Goal: Subscribe to service/newsletter

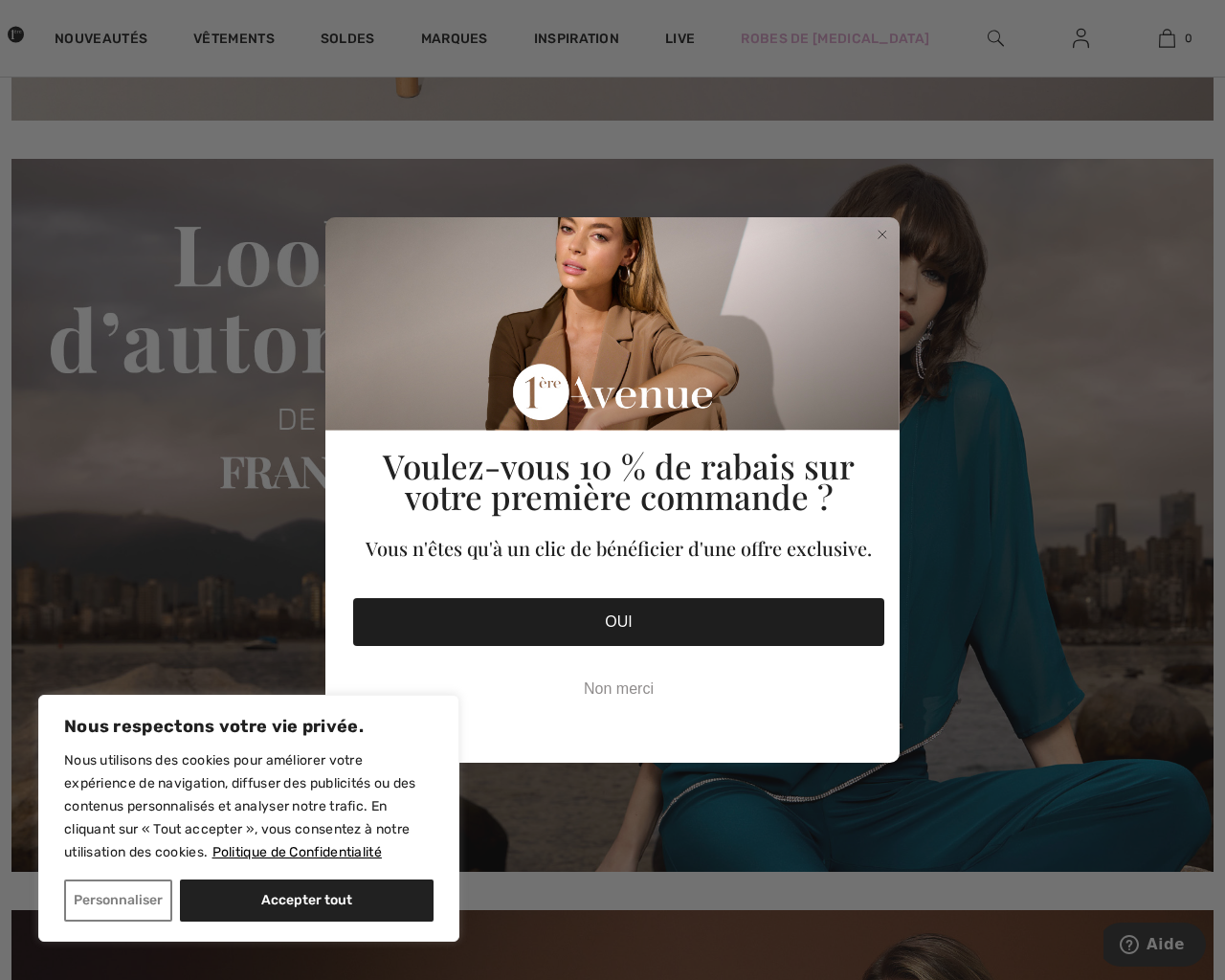
checkbox input "false"
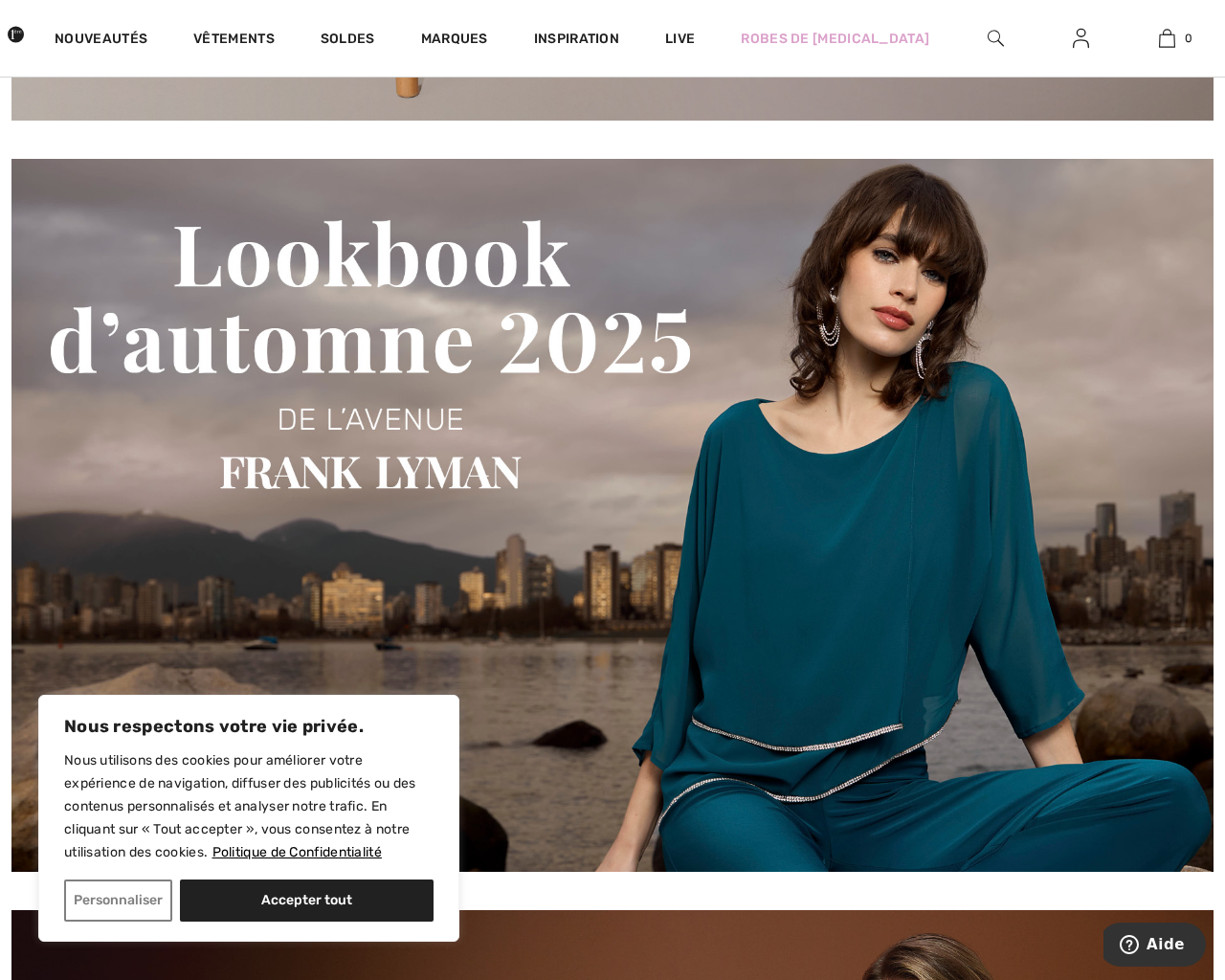
checkbox input "false"
type input "[EMAIL_ADDRESS][DOMAIN_NAME]"
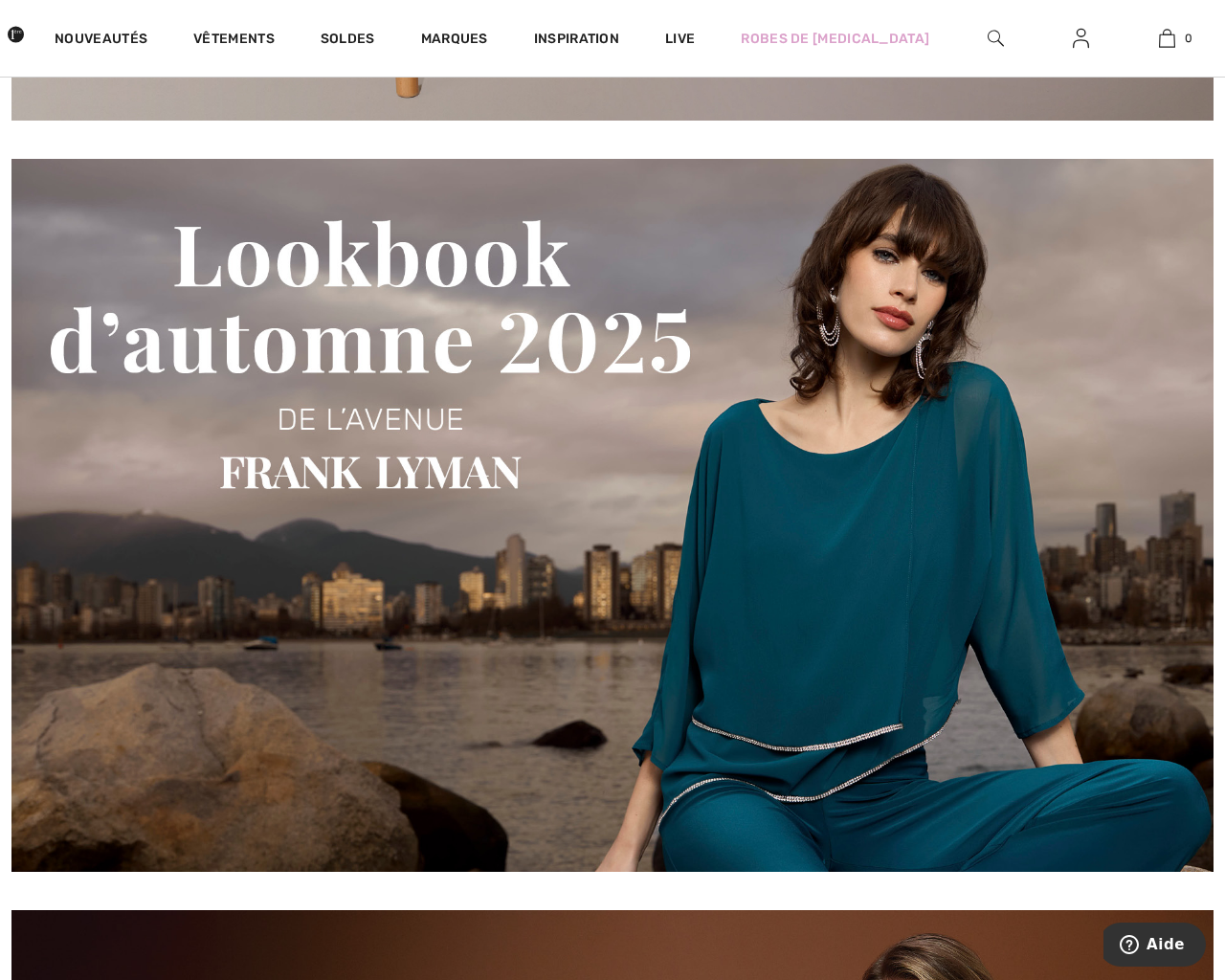
checkbox input "true"
type button "e"
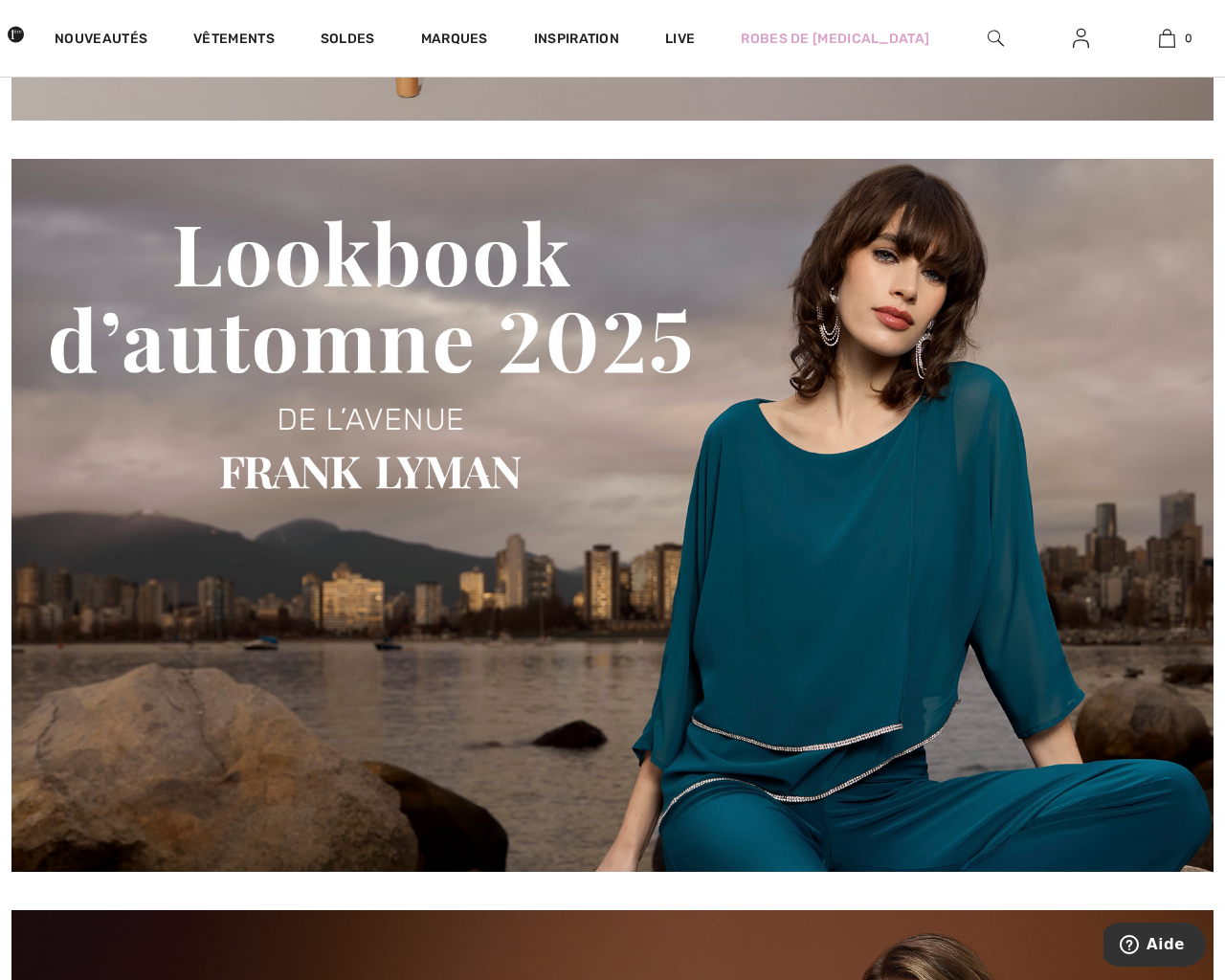
type button "e"
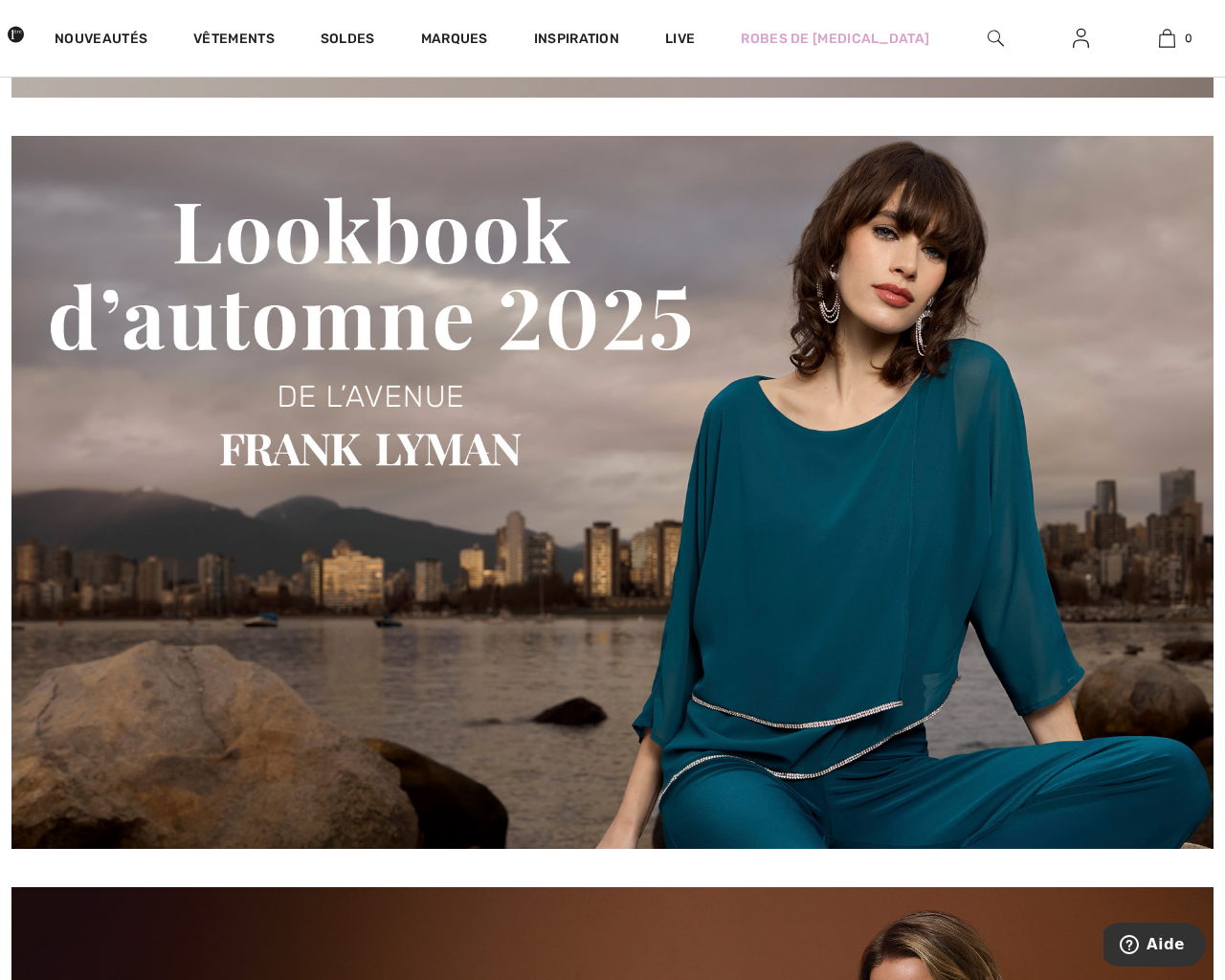
scroll to position [1051, 0]
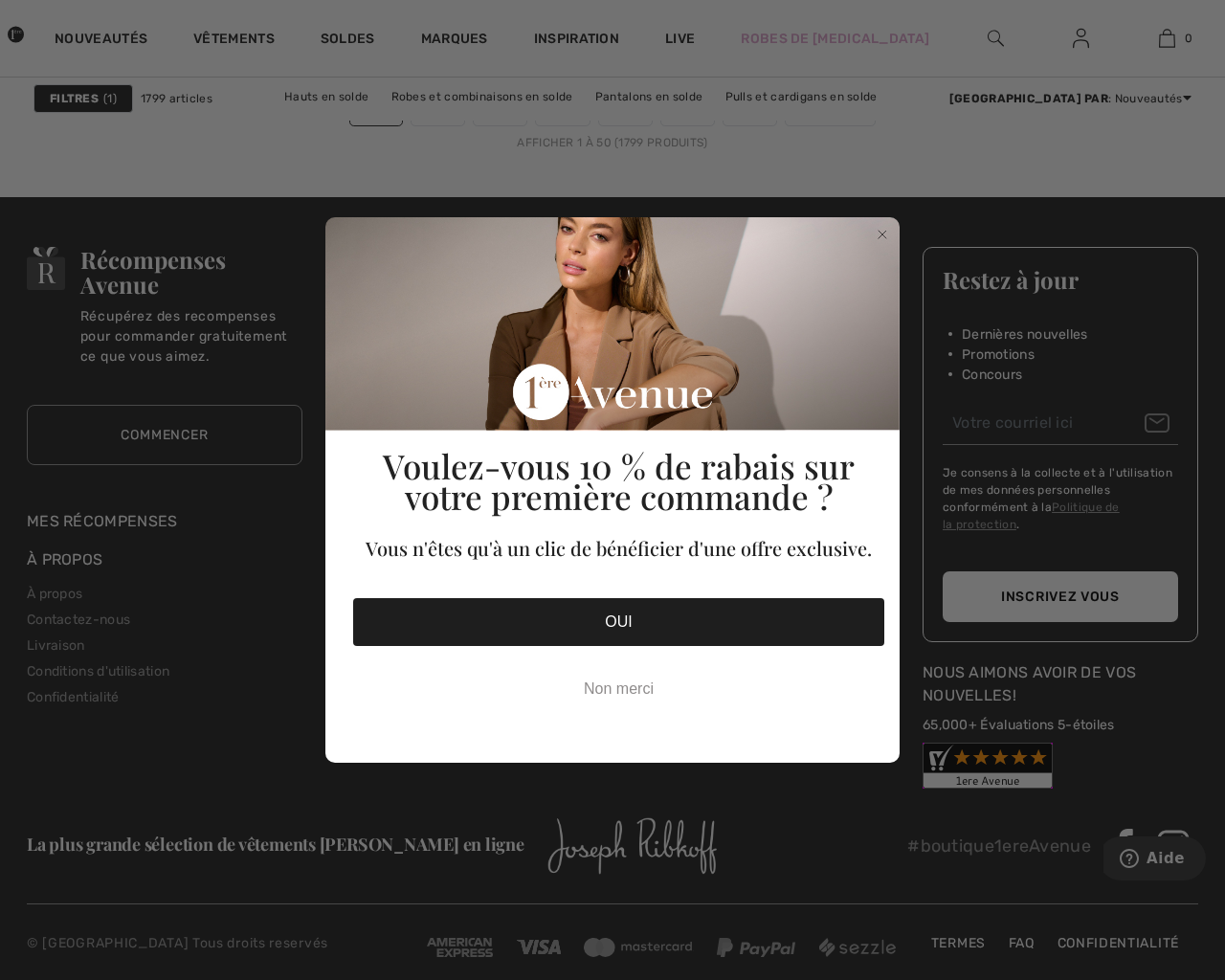
checkbox input "true"
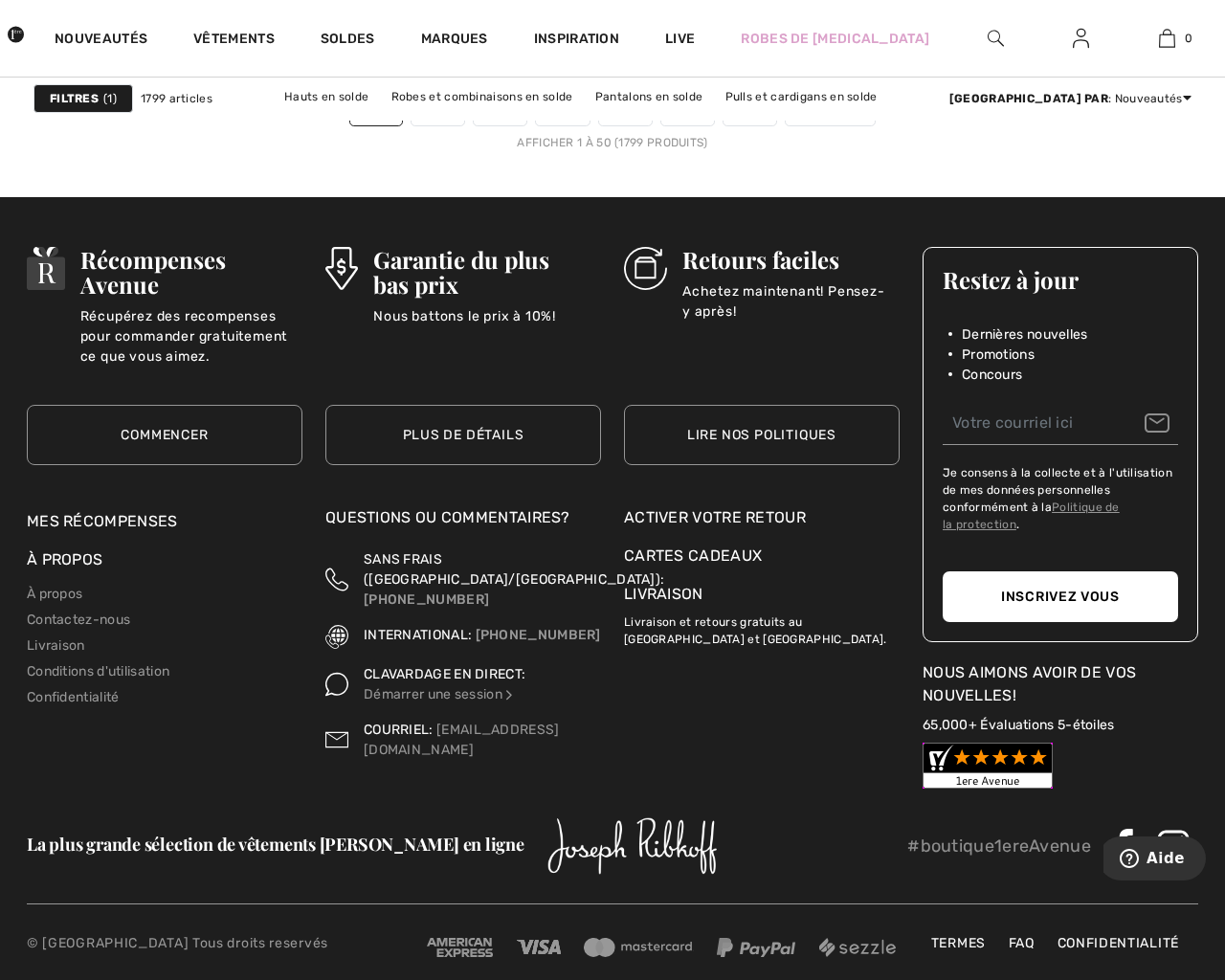
checkbox input "true"
type input "[EMAIL_ADDRESS][DOMAIN_NAME]"
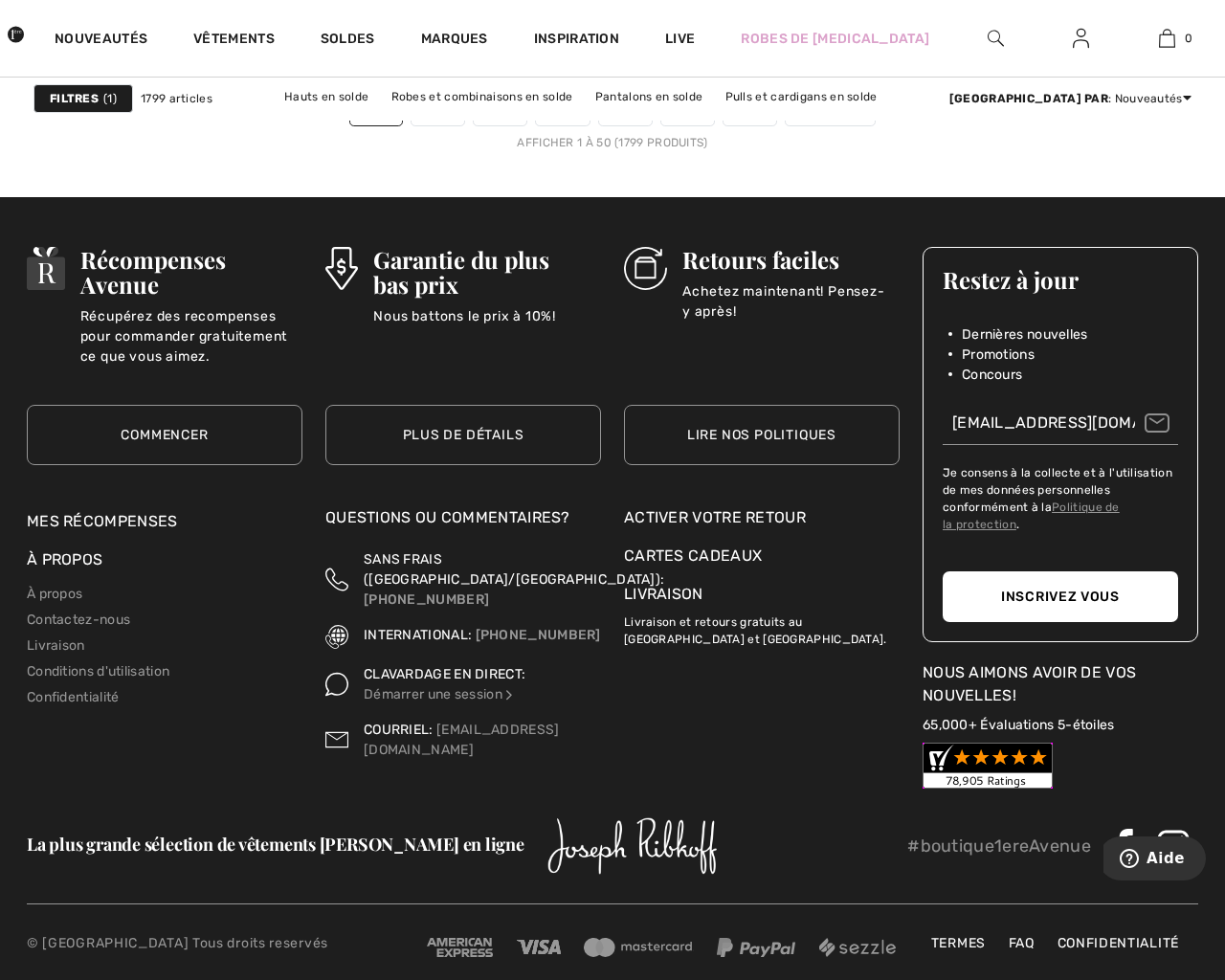
type button "e"
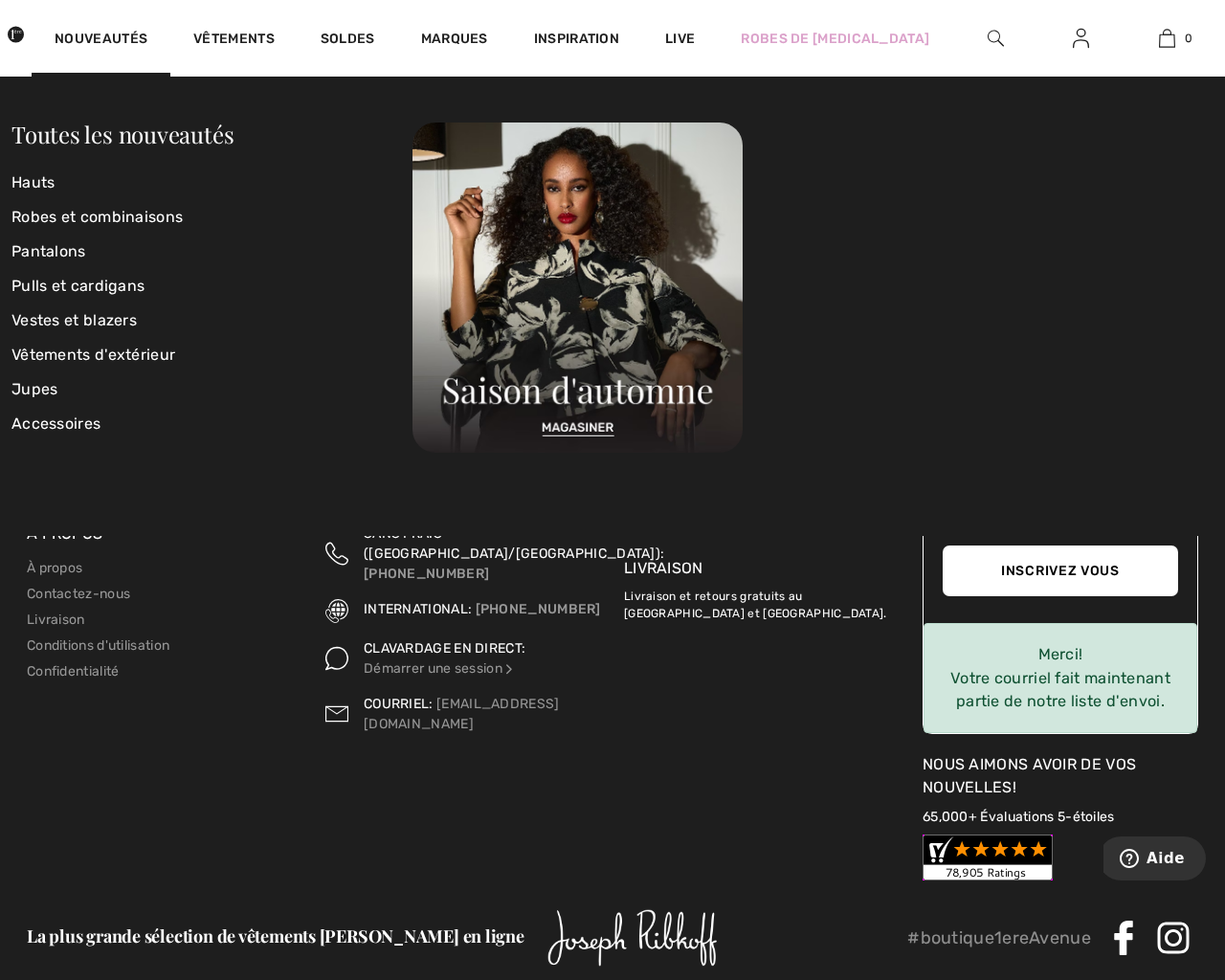
scroll to position [8270, 0]
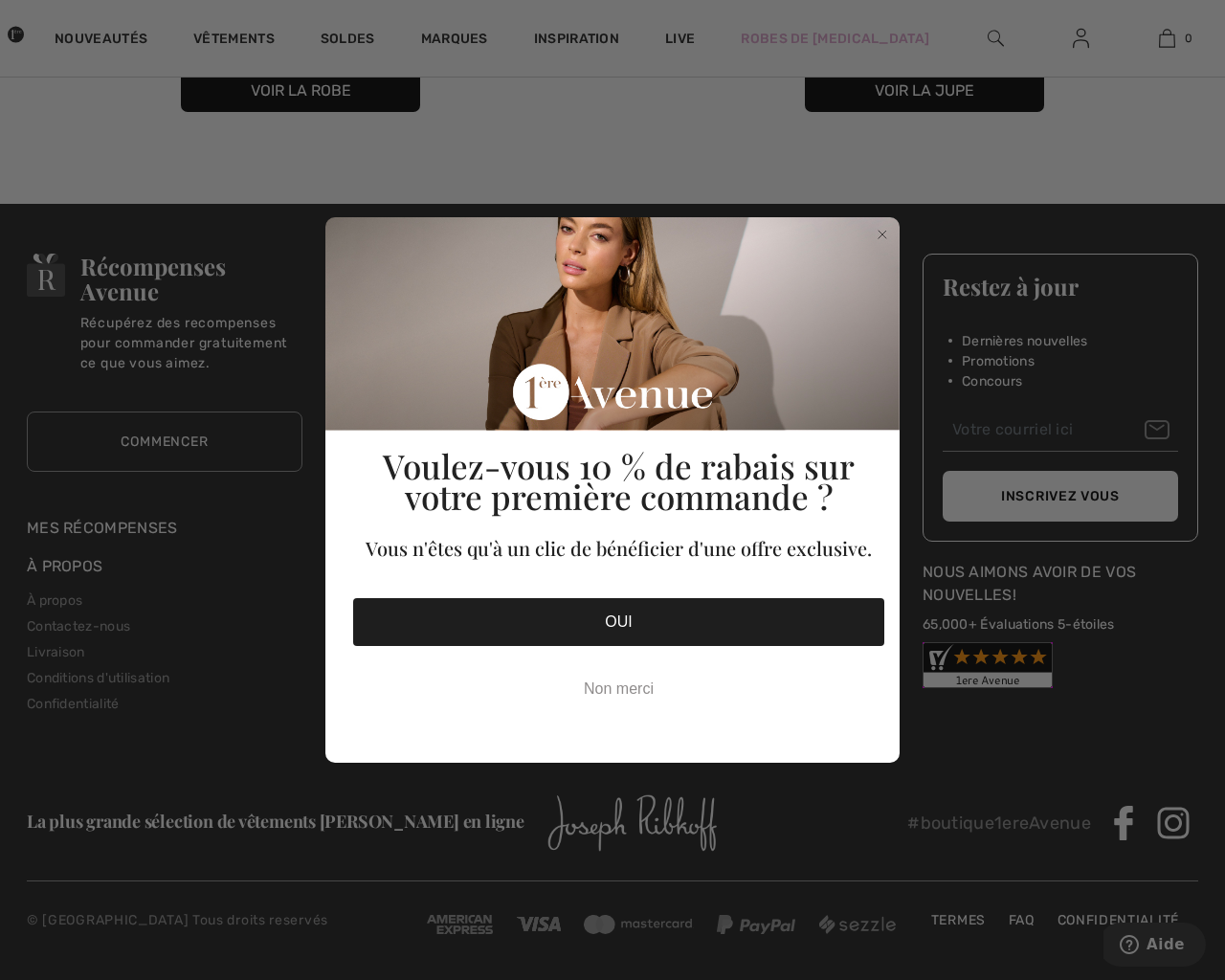
checkbox input "true"
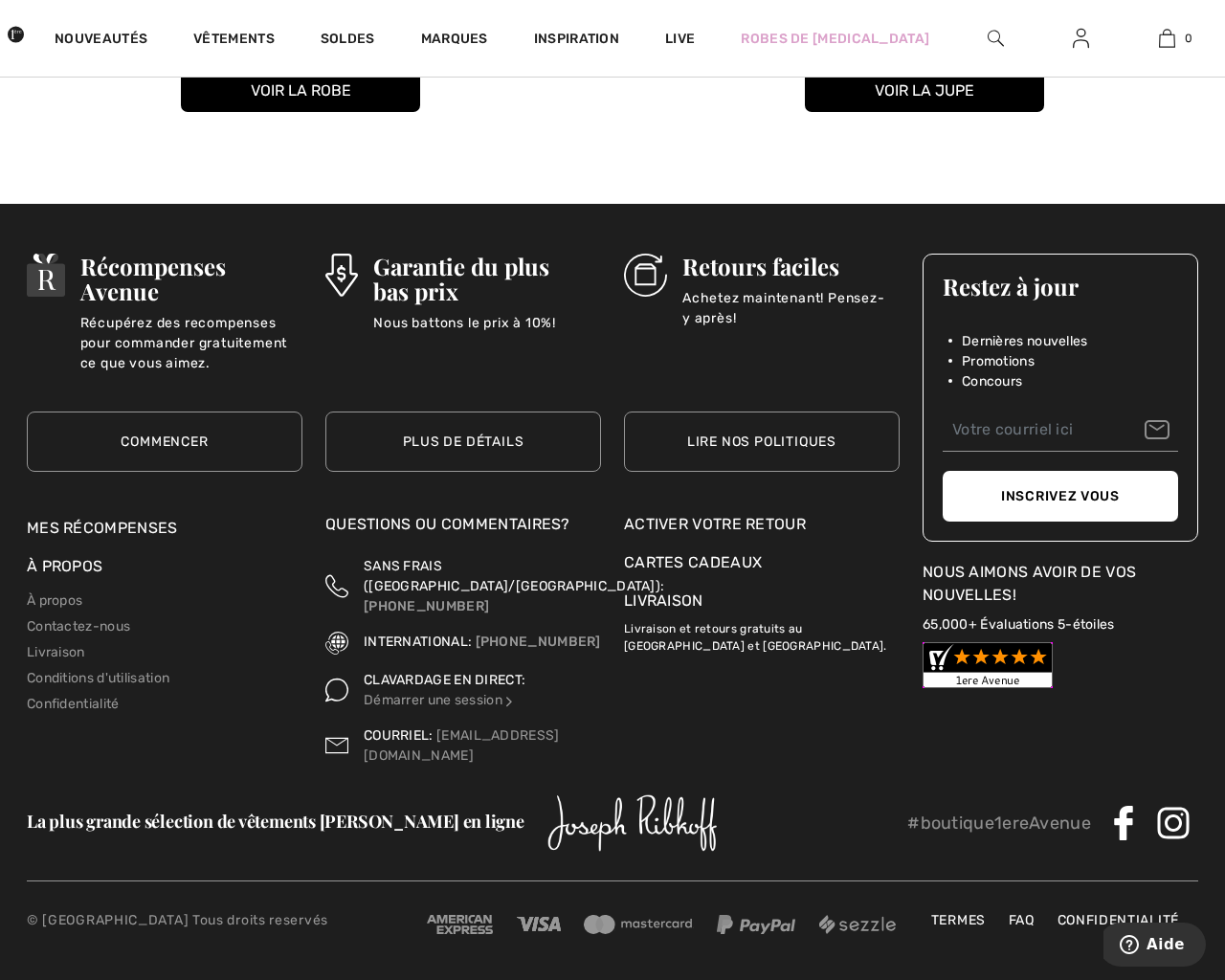
checkbox input "true"
type input "[EMAIL_ADDRESS][DOMAIN_NAME]"
type button "e"
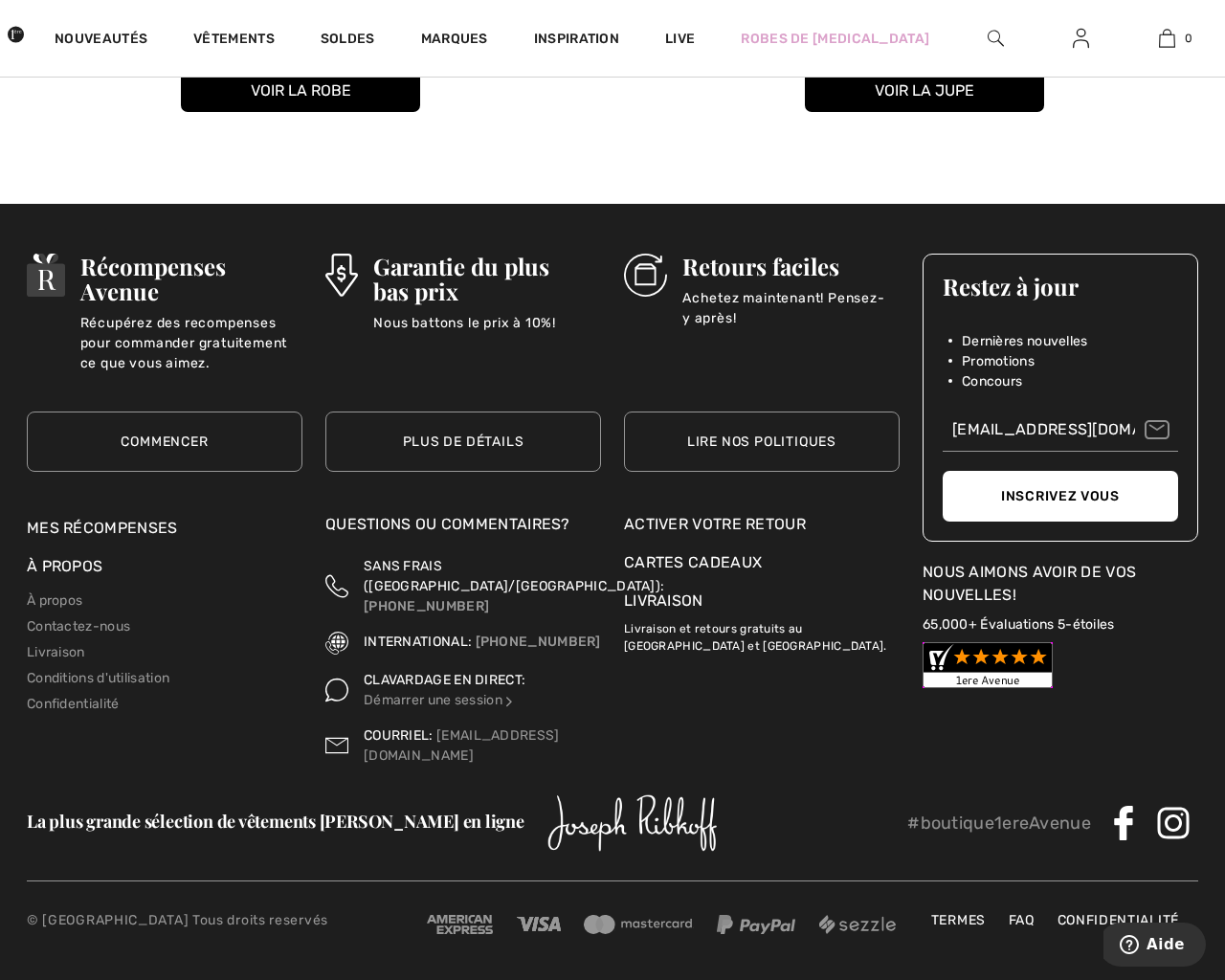
type button "e"
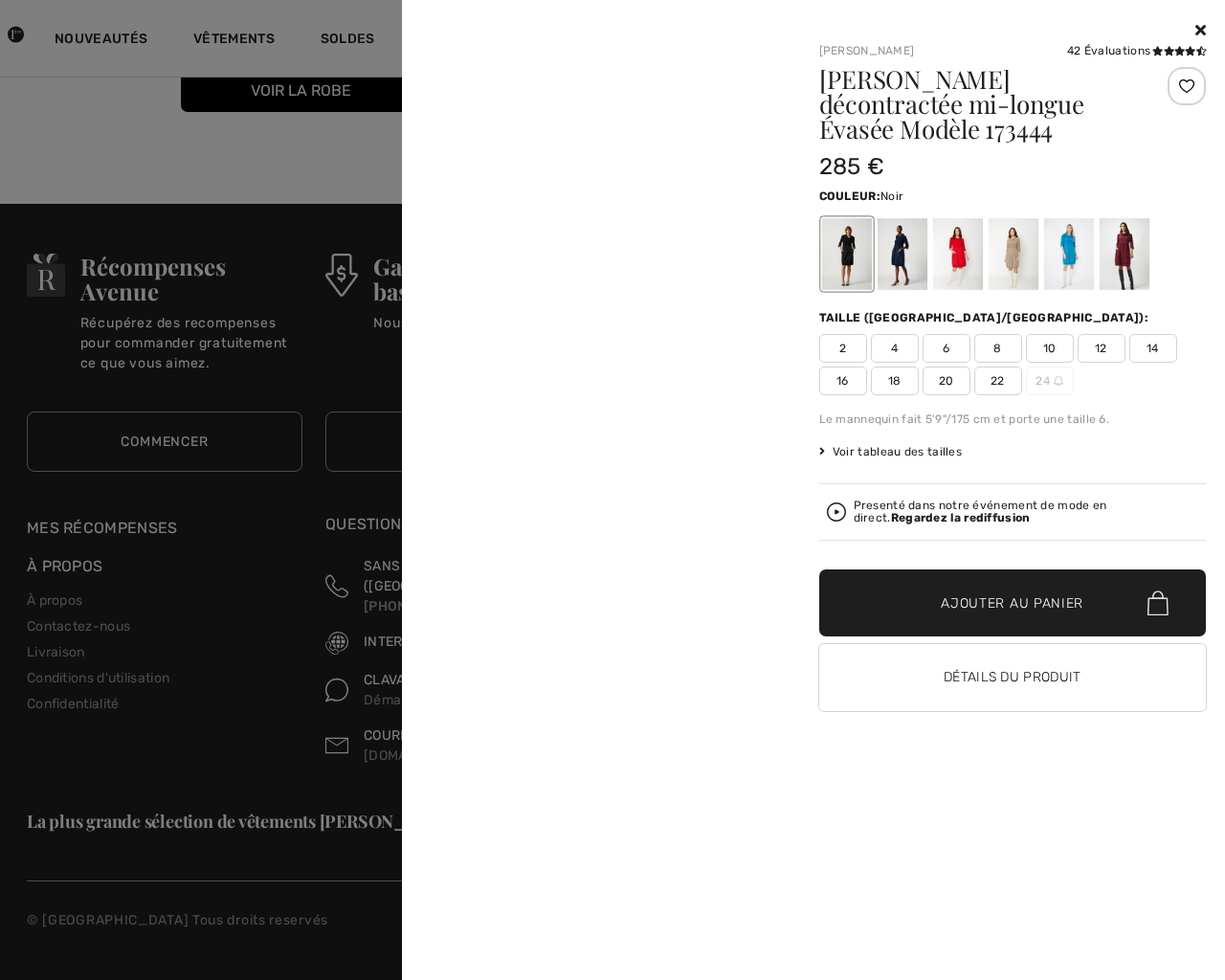
scroll to position [12385, 0]
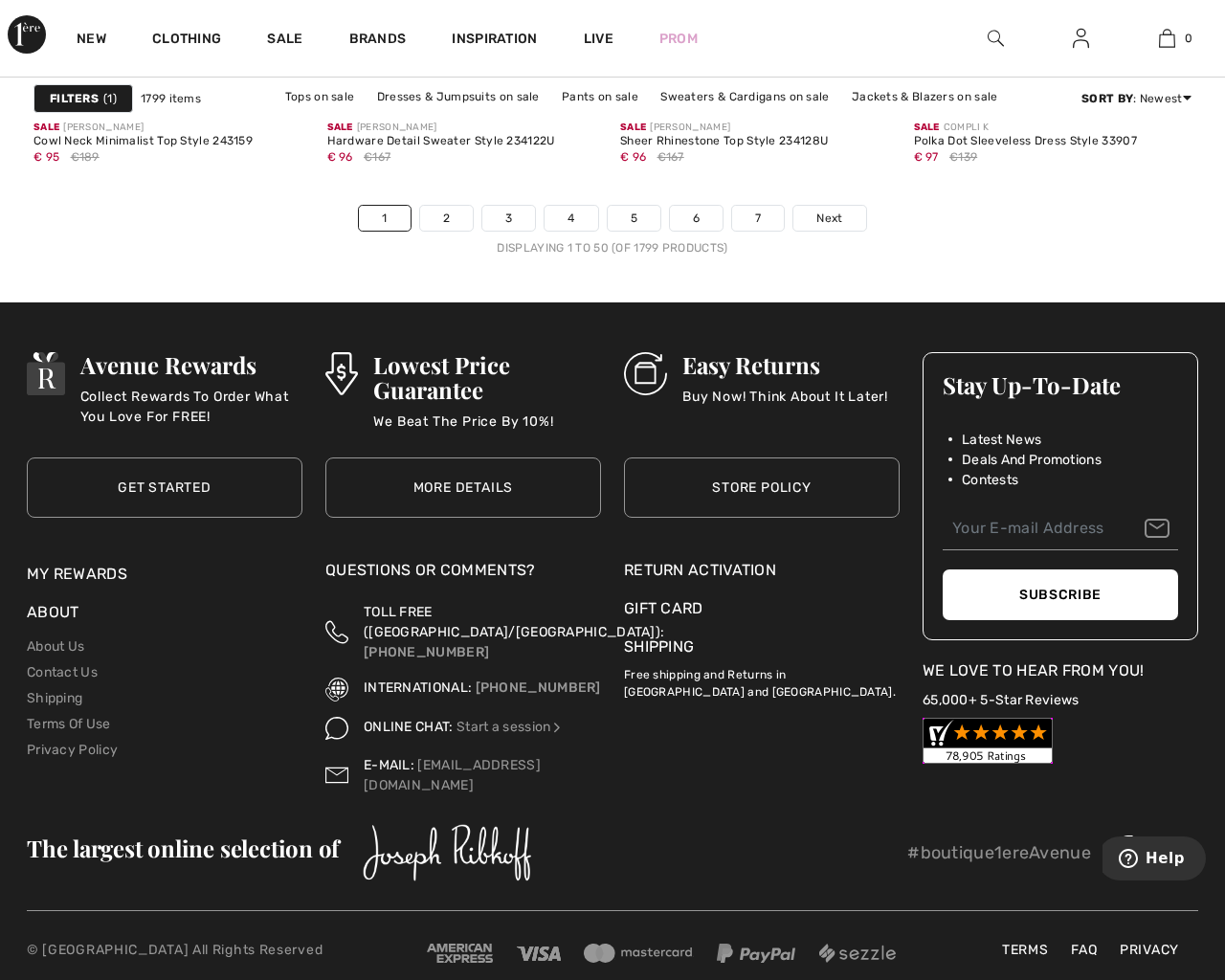
checkbox input "true"
type input "[EMAIL_ADDRESS][DOMAIN_NAME]"
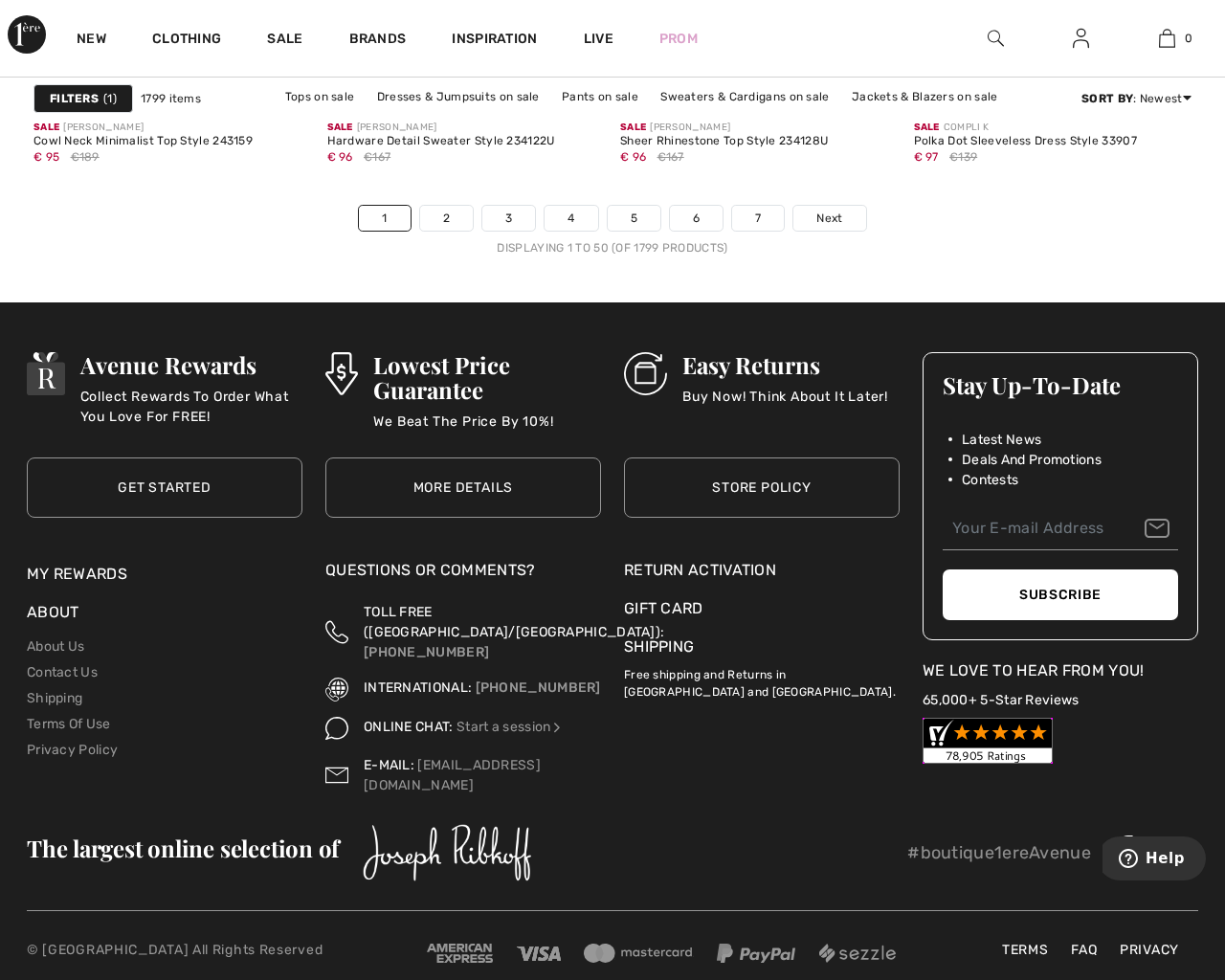
type input "[EMAIL_ADDRESS][DOMAIN_NAME]"
type button "e"
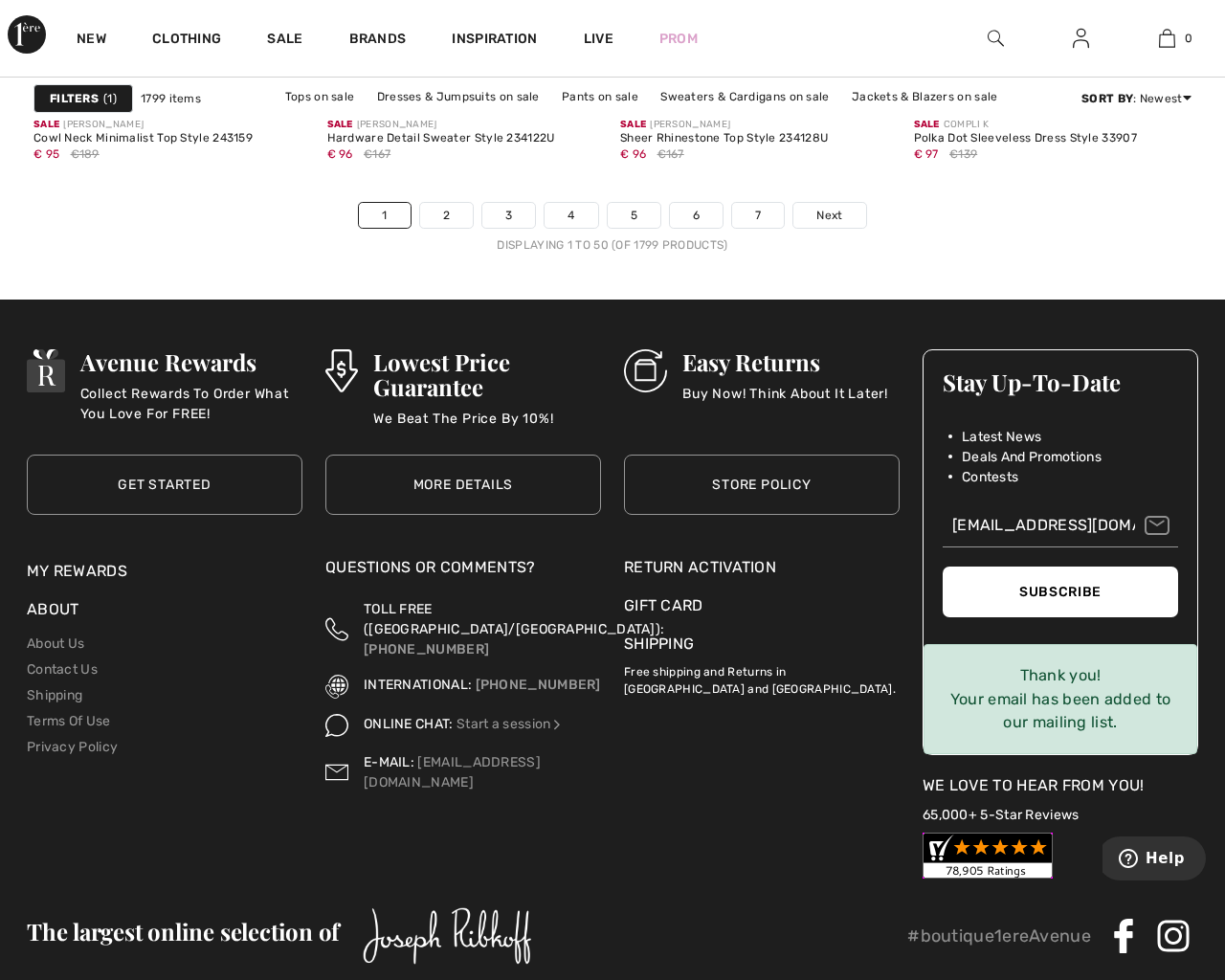
scroll to position [8139, 0]
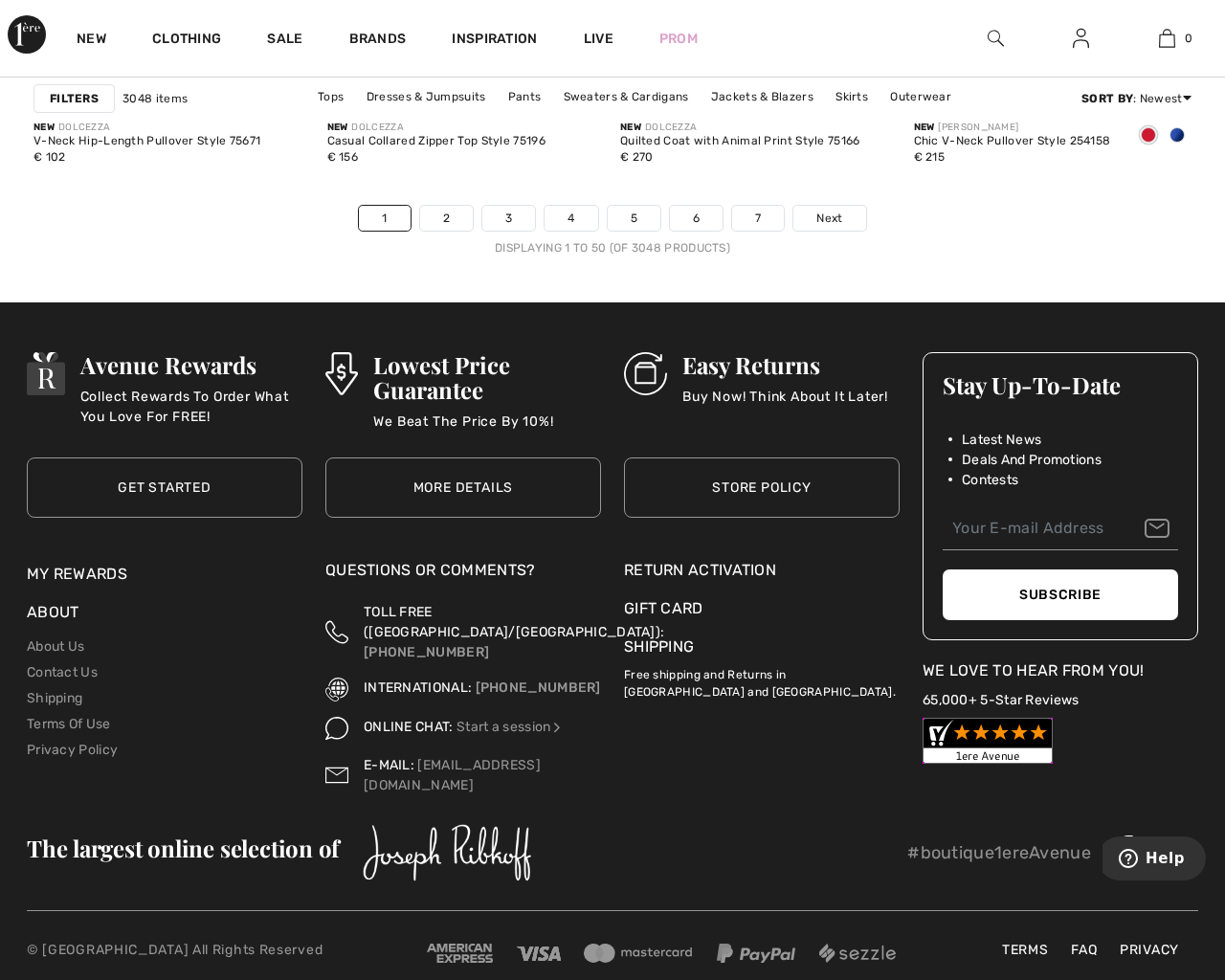
checkbox input "true"
type input "[EMAIL_ADDRESS][DOMAIN_NAME]"
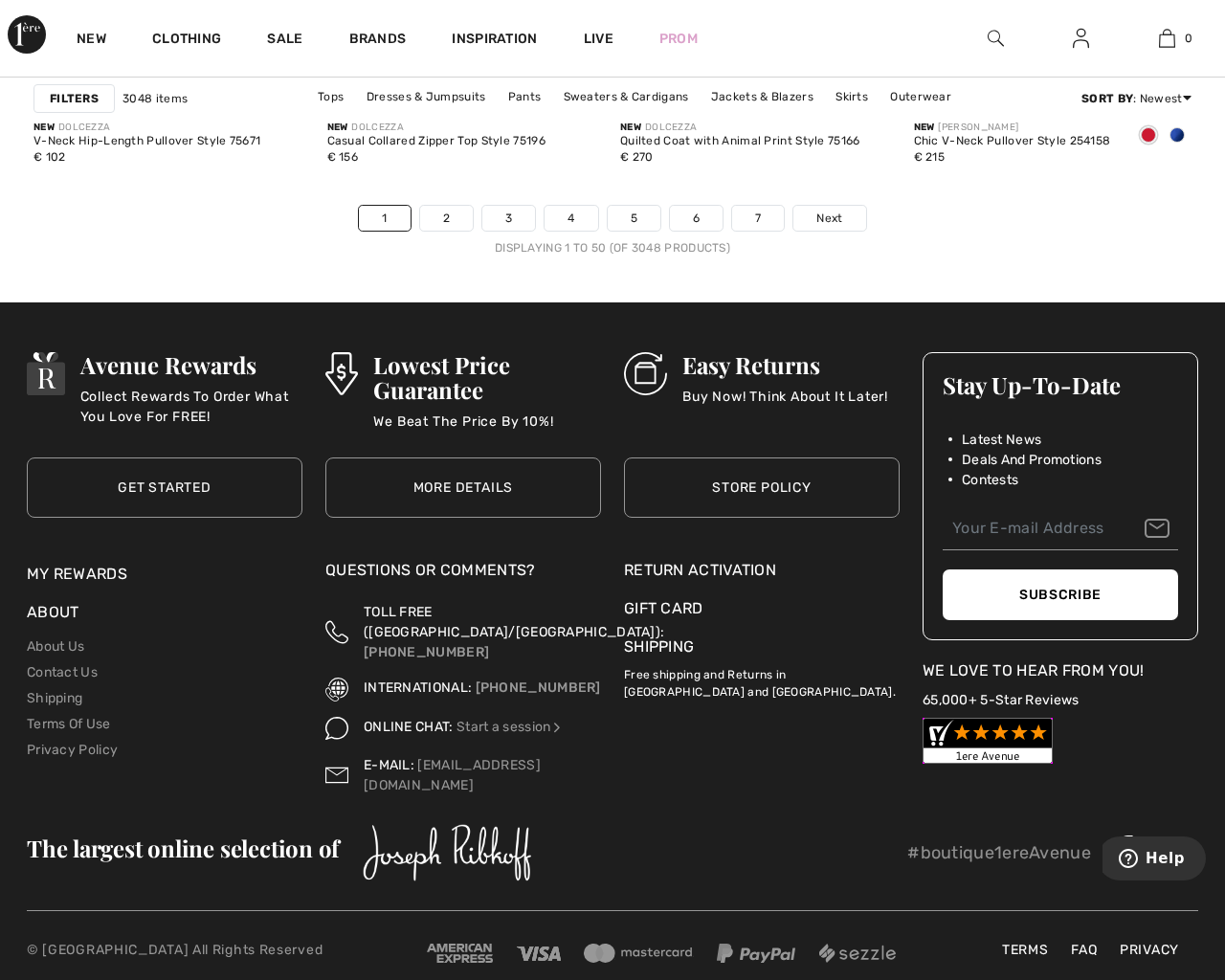
type input "[EMAIL_ADDRESS][DOMAIN_NAME]"
type button "e"
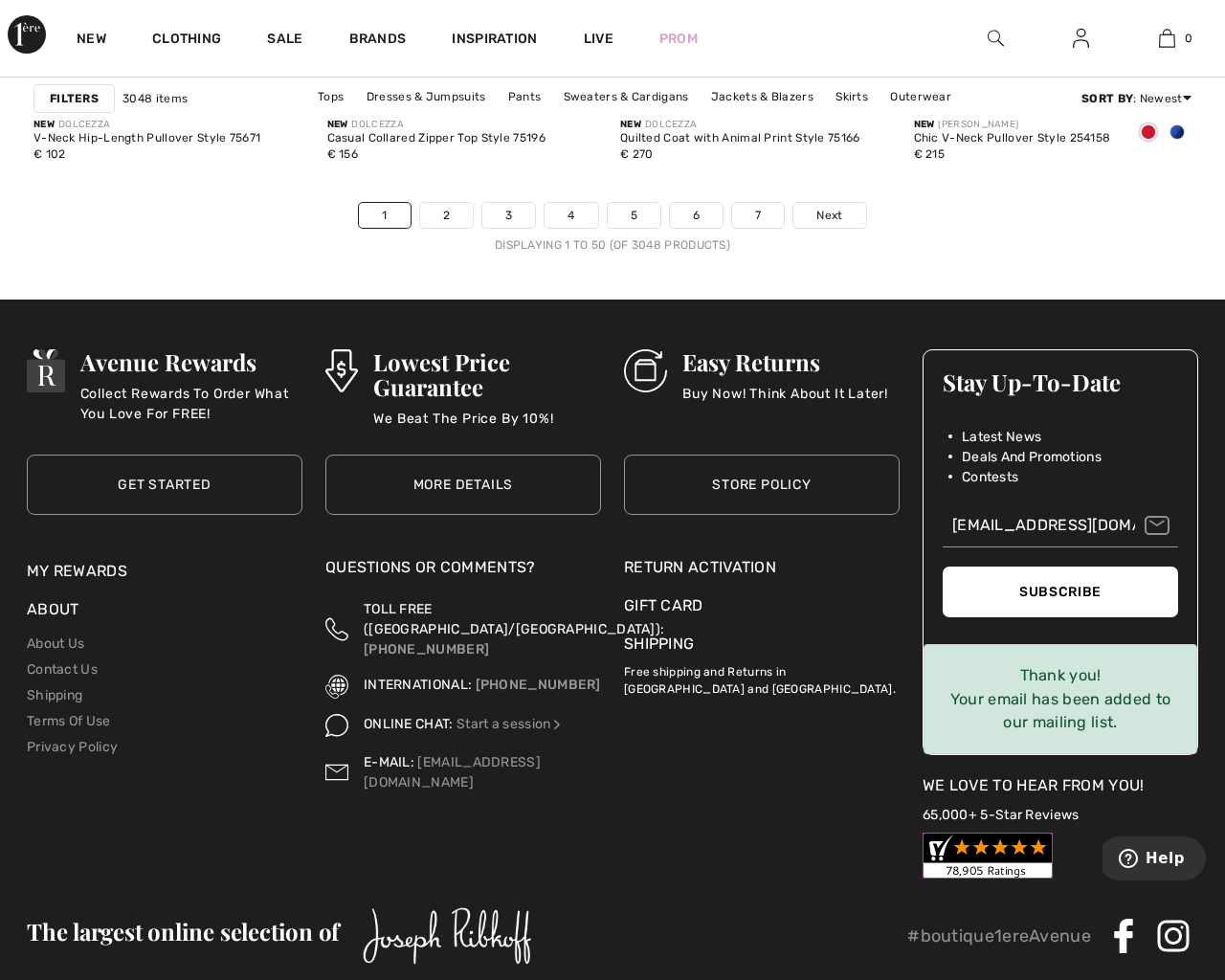
scroll to position [8120, 0]
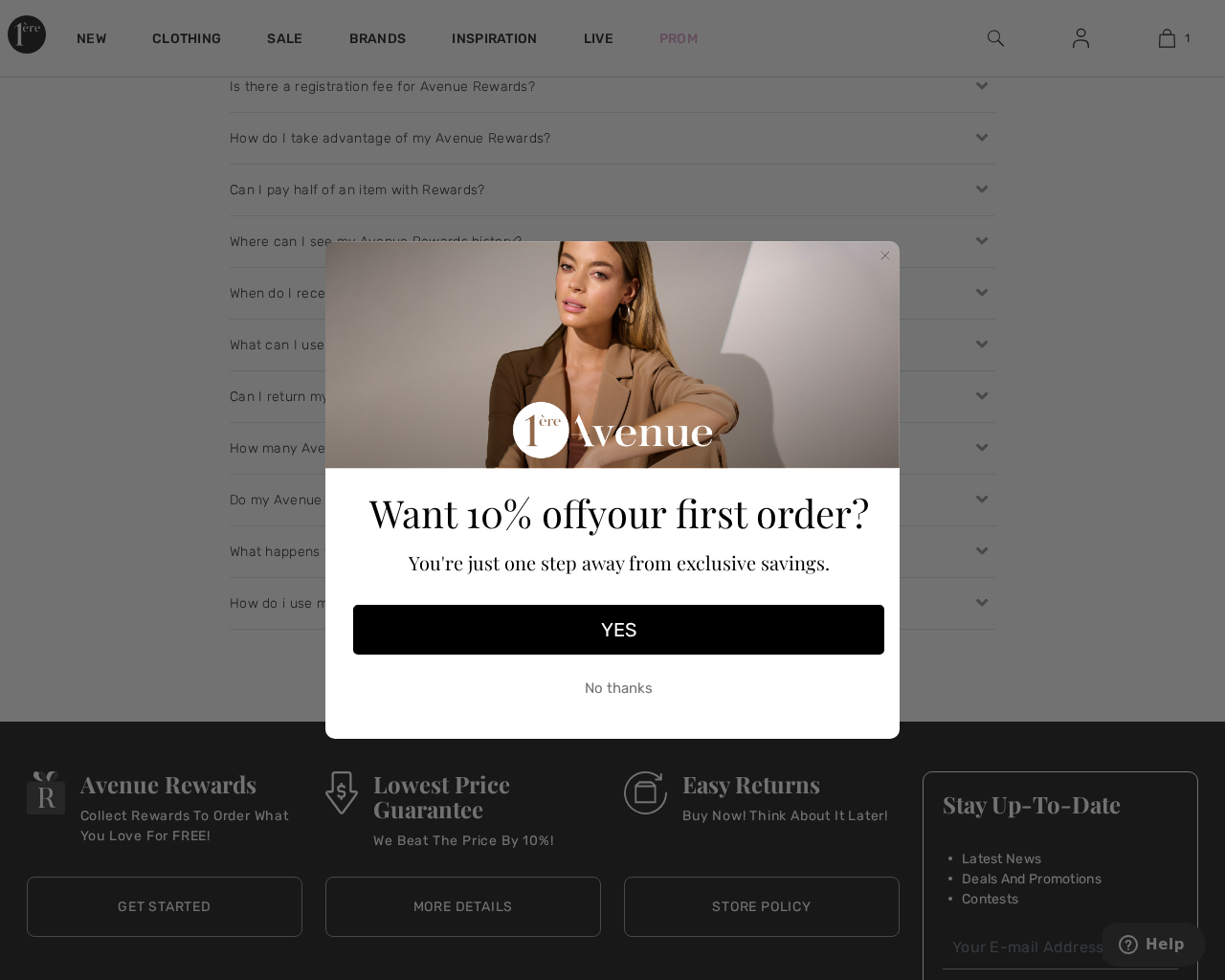
checkbox input "true"
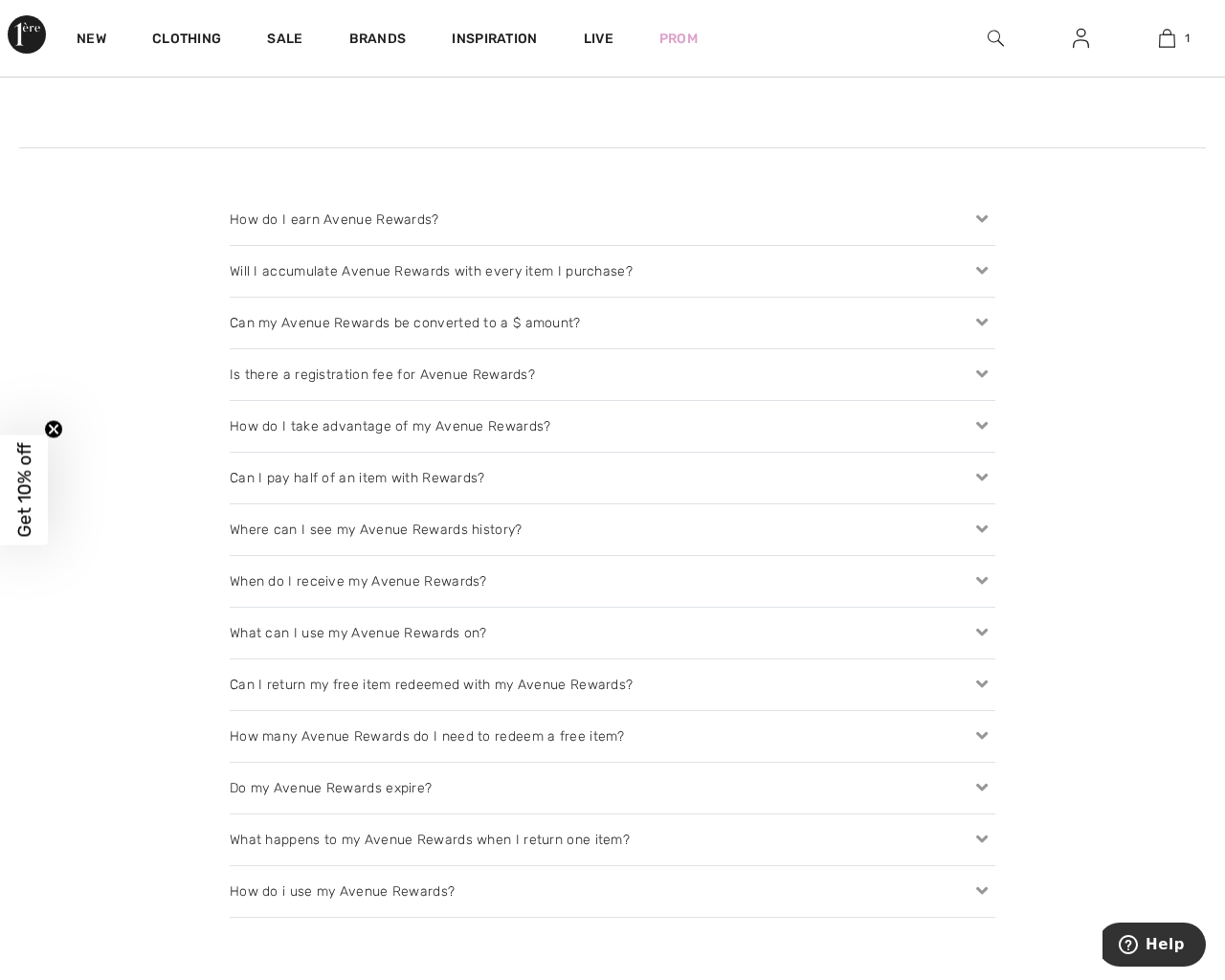
scroll to position [2539, 0]
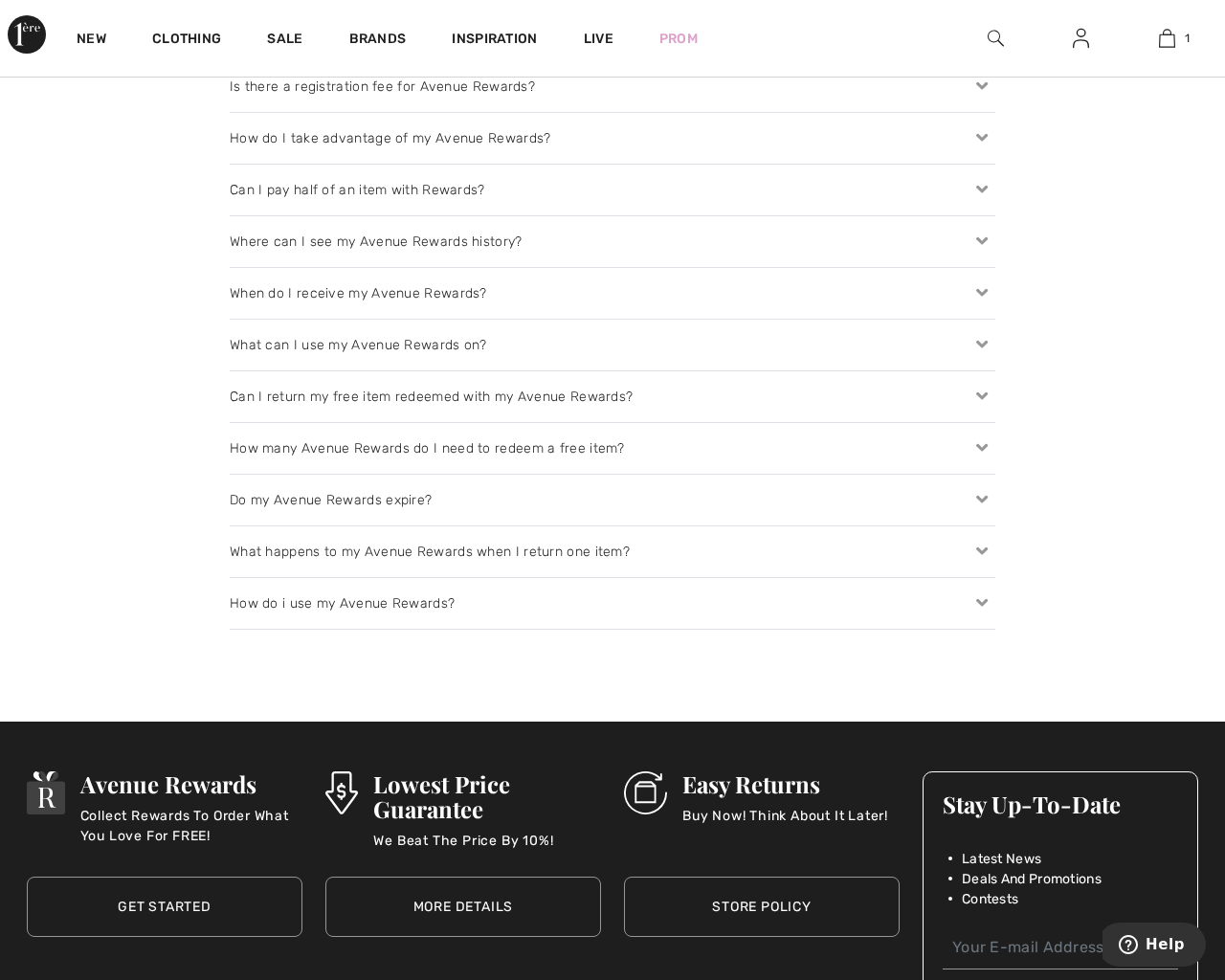
checkbox input "true"
type input "[EMAIL_ADDRESS][DOMAIN_NAME]"
type input "testing@example.com"
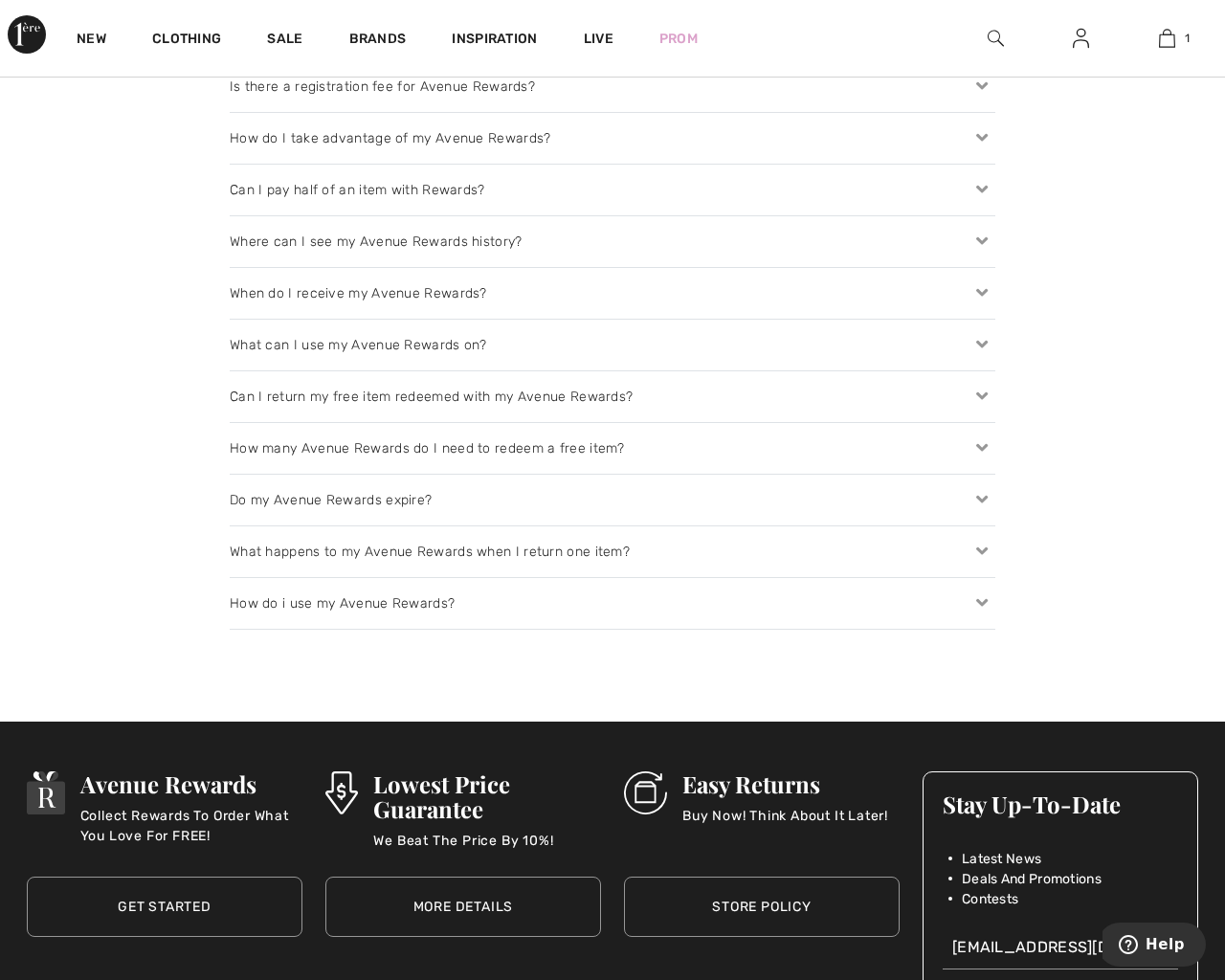
type button "e"
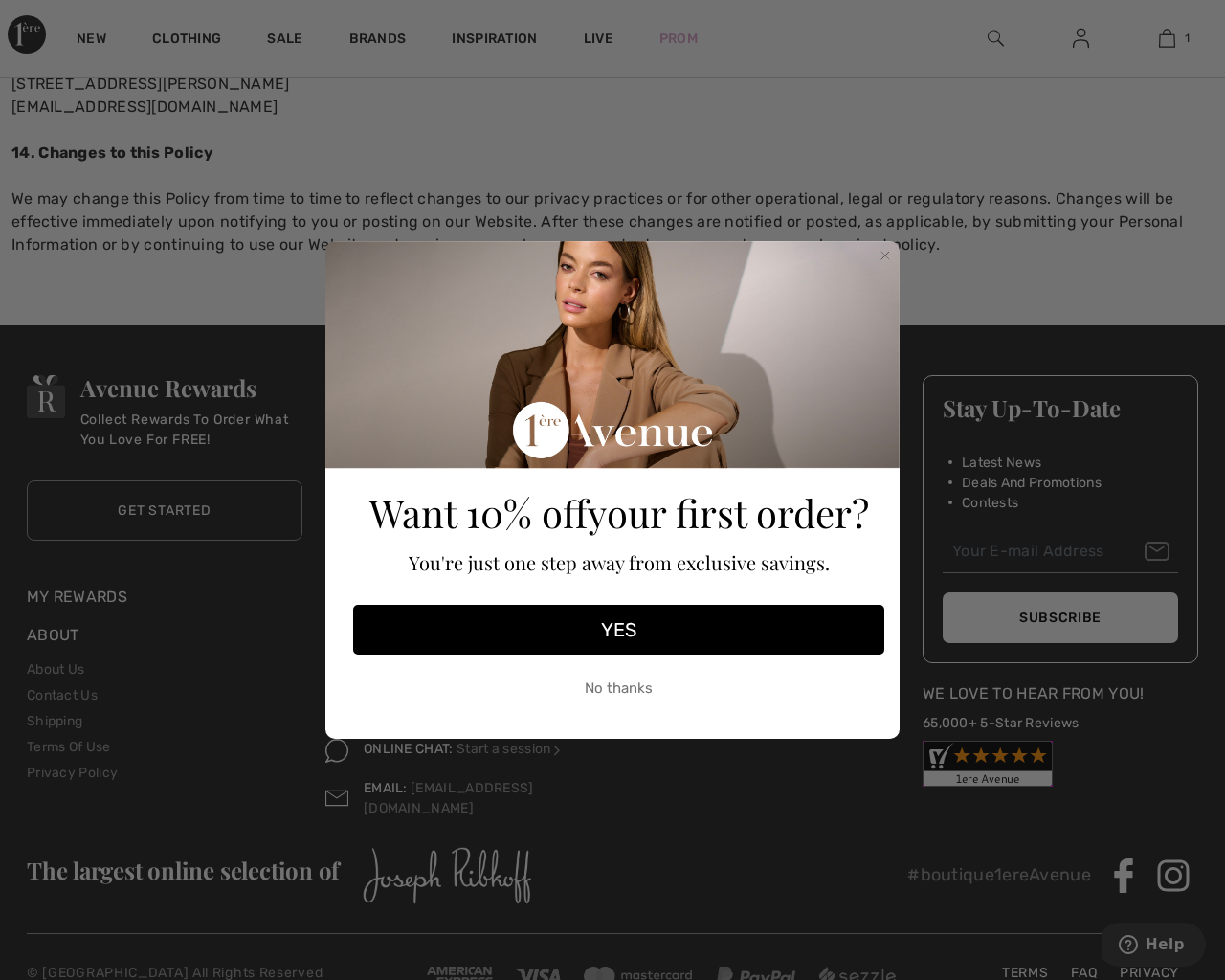
checkbox input "true"
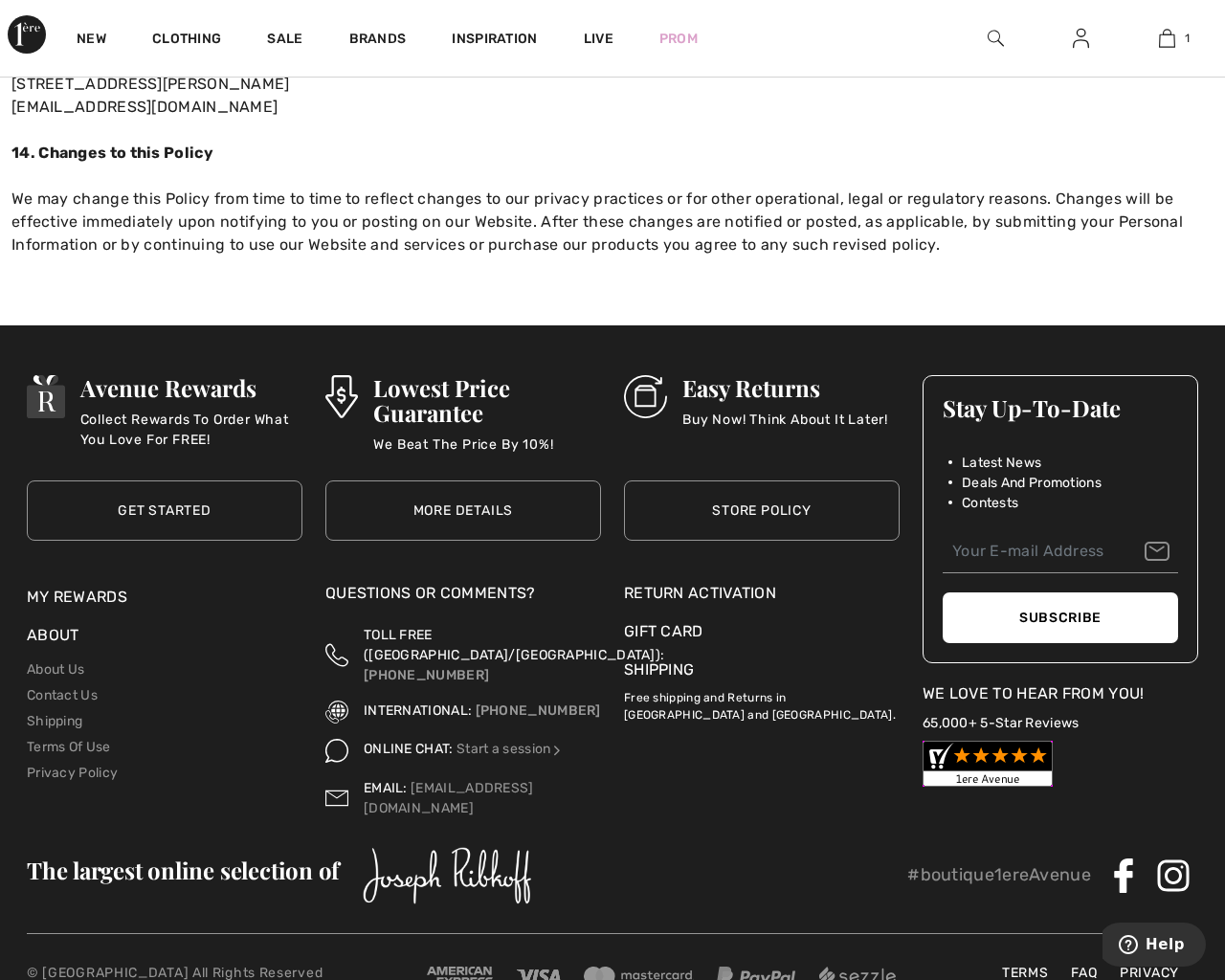
checkbox input "true"
type input "[EMAIL_ADDRESS][DOMAIN_NAME]"
type button "e"
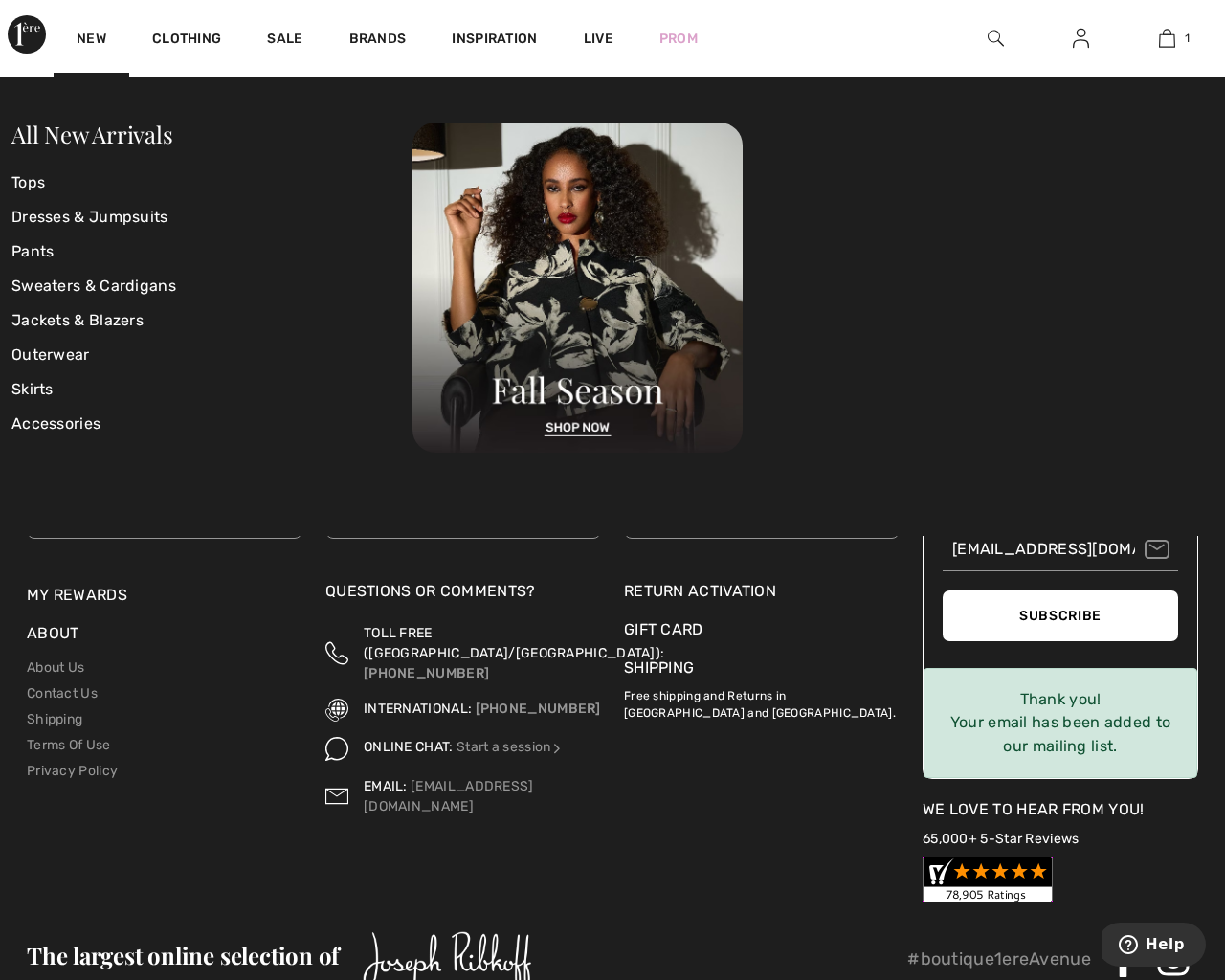
scroll to position [5851, 0]
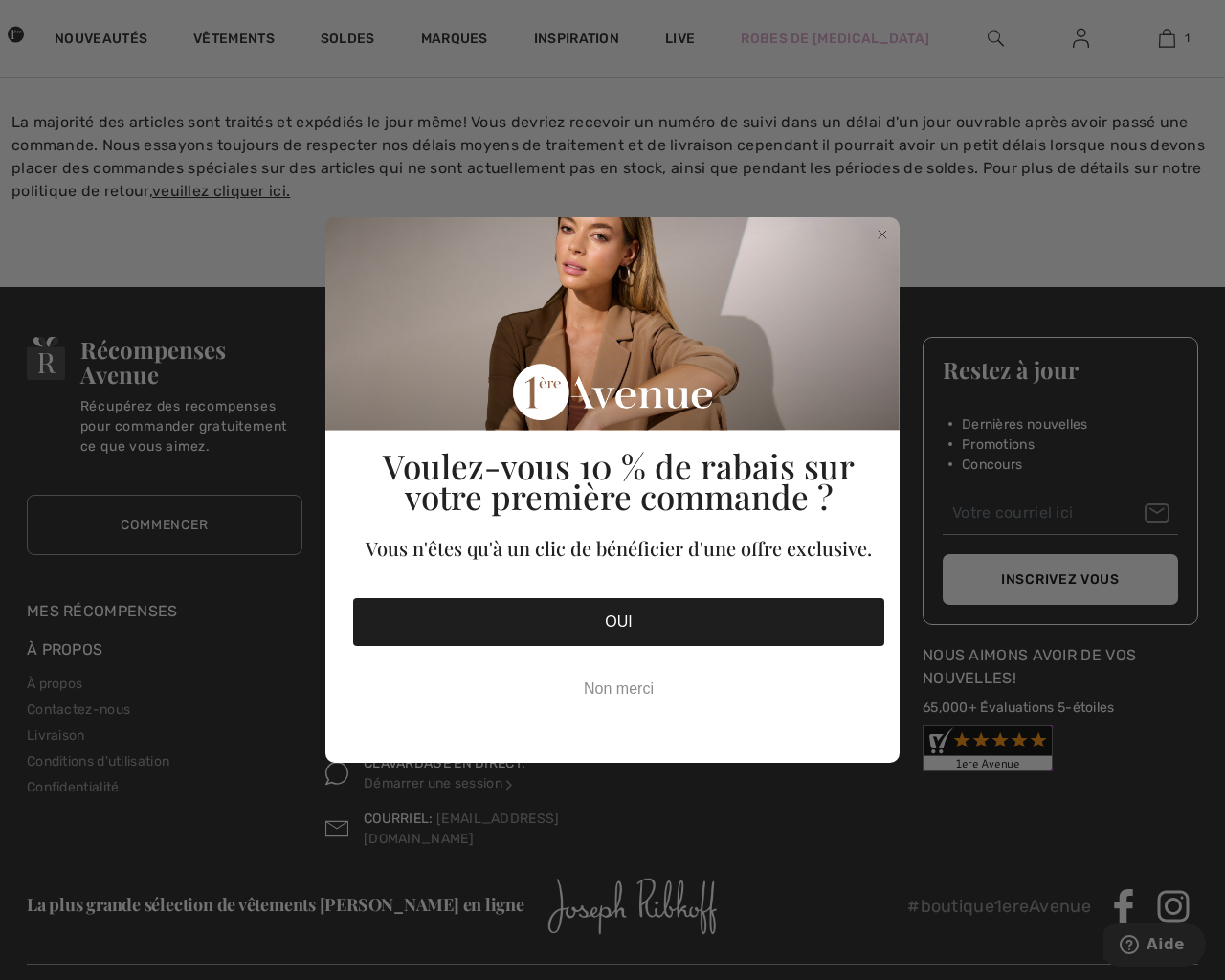
checkbox input "true"
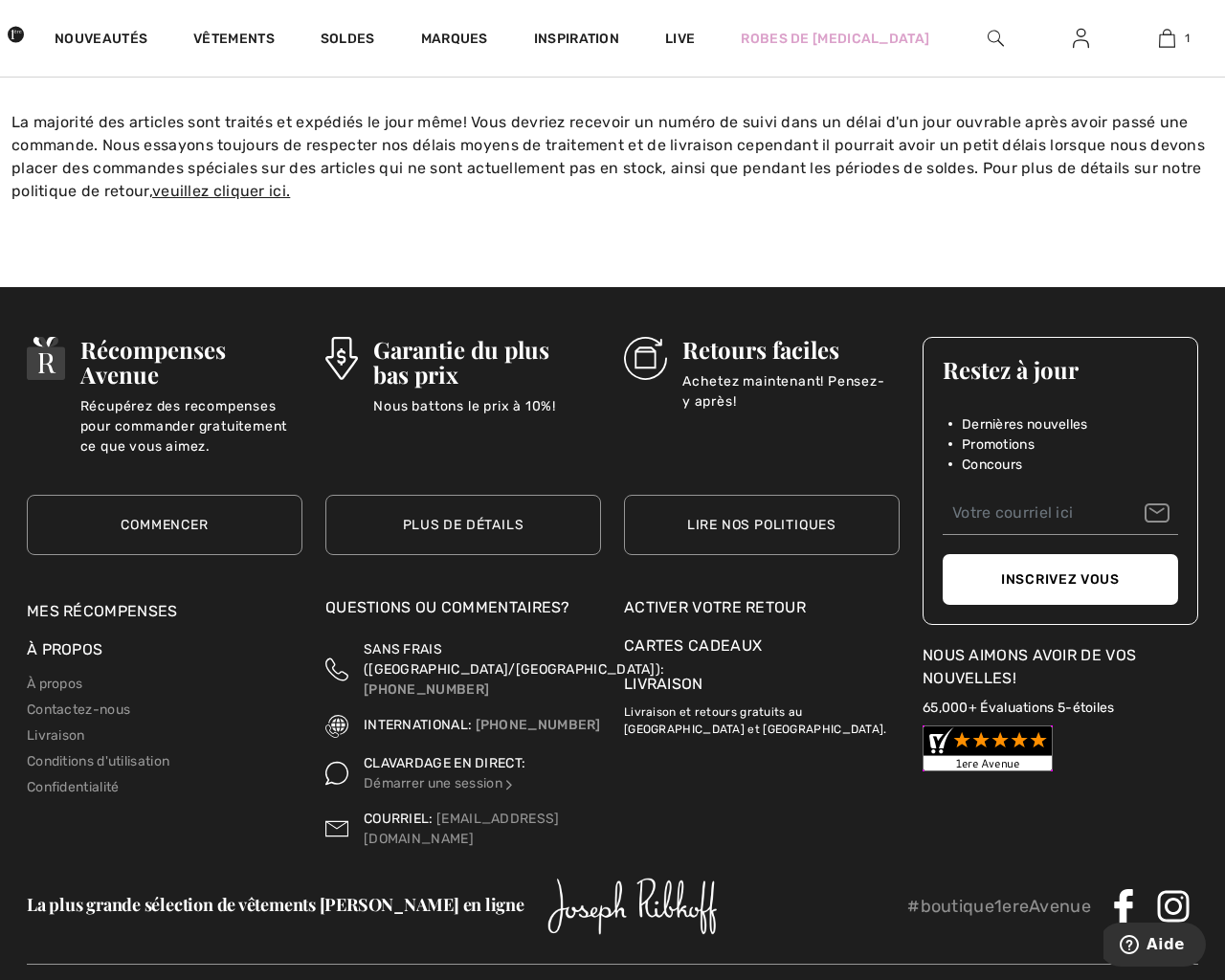
checkbox input "true"
type input "[EMAIL_ADDRESS][DOMAIN_NAME]"
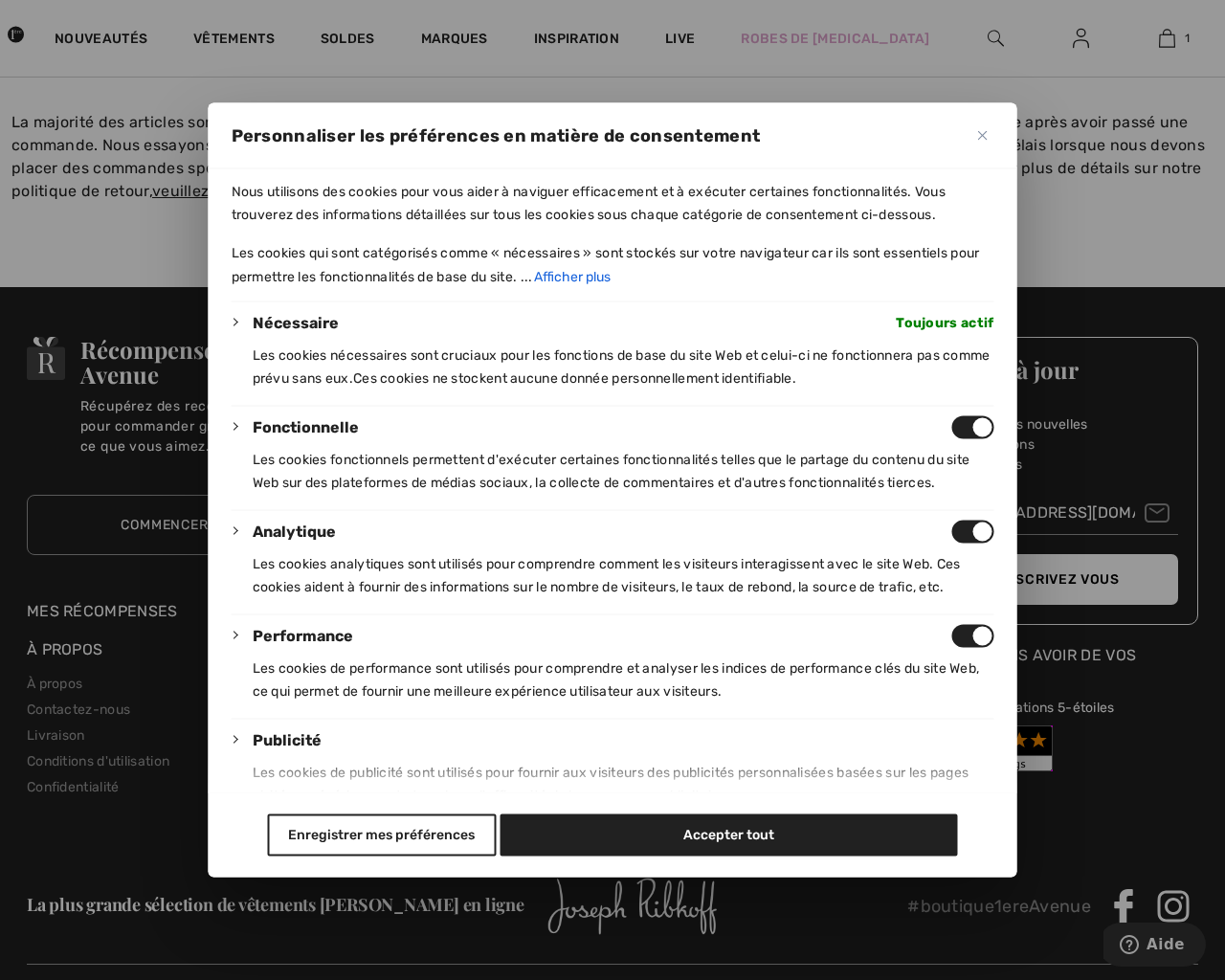
type button "e"
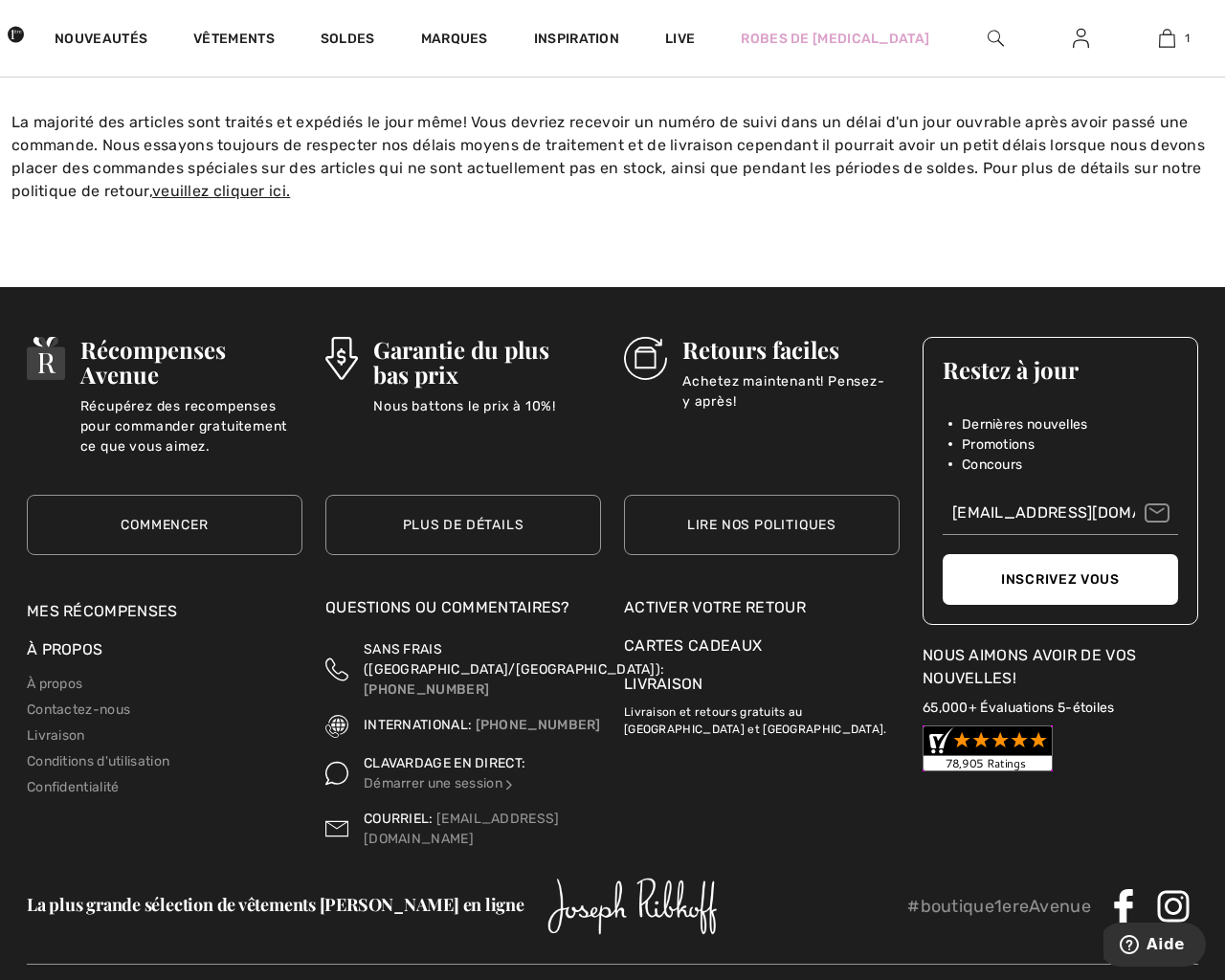
type button "e"
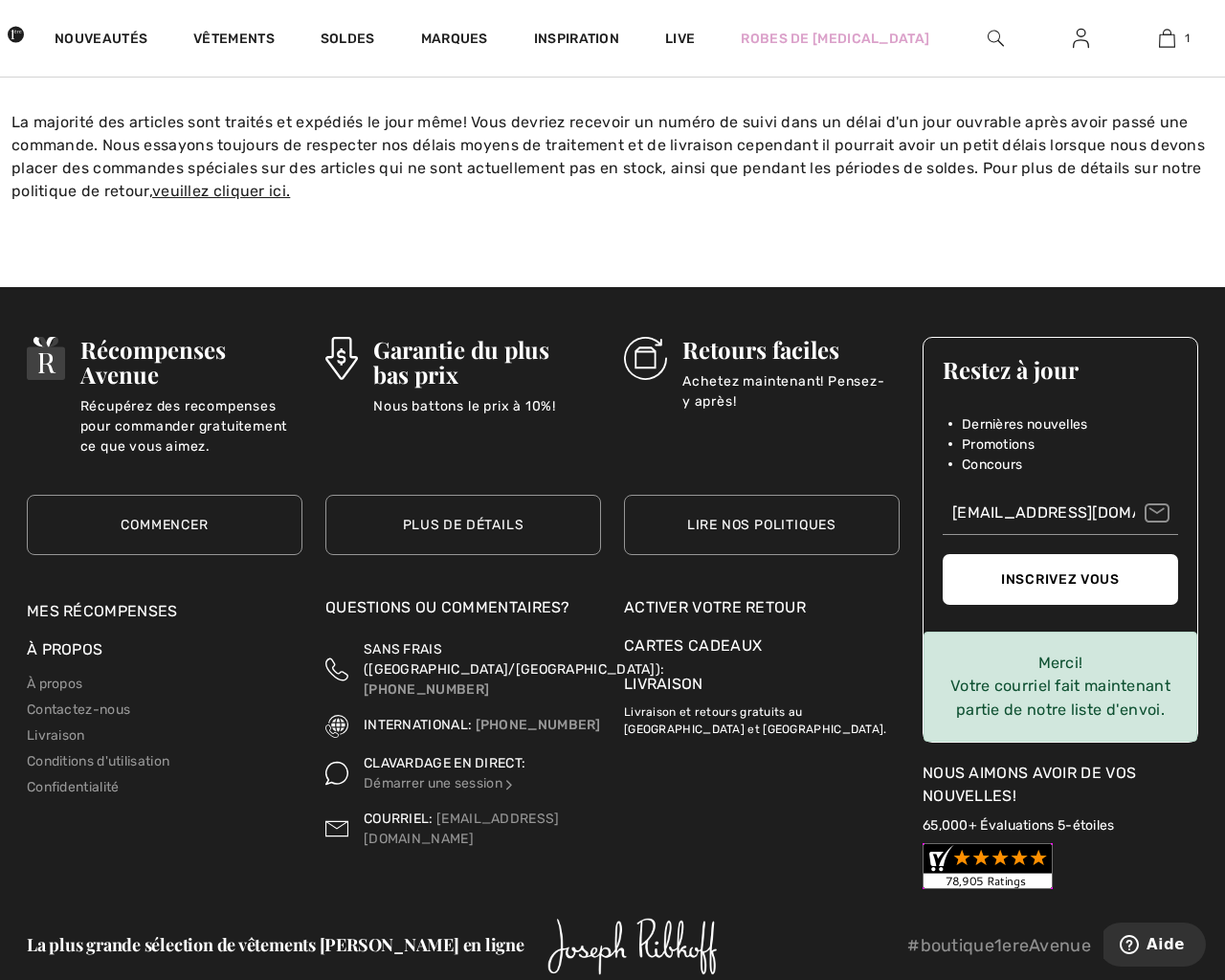
scroll to position [522, 0]
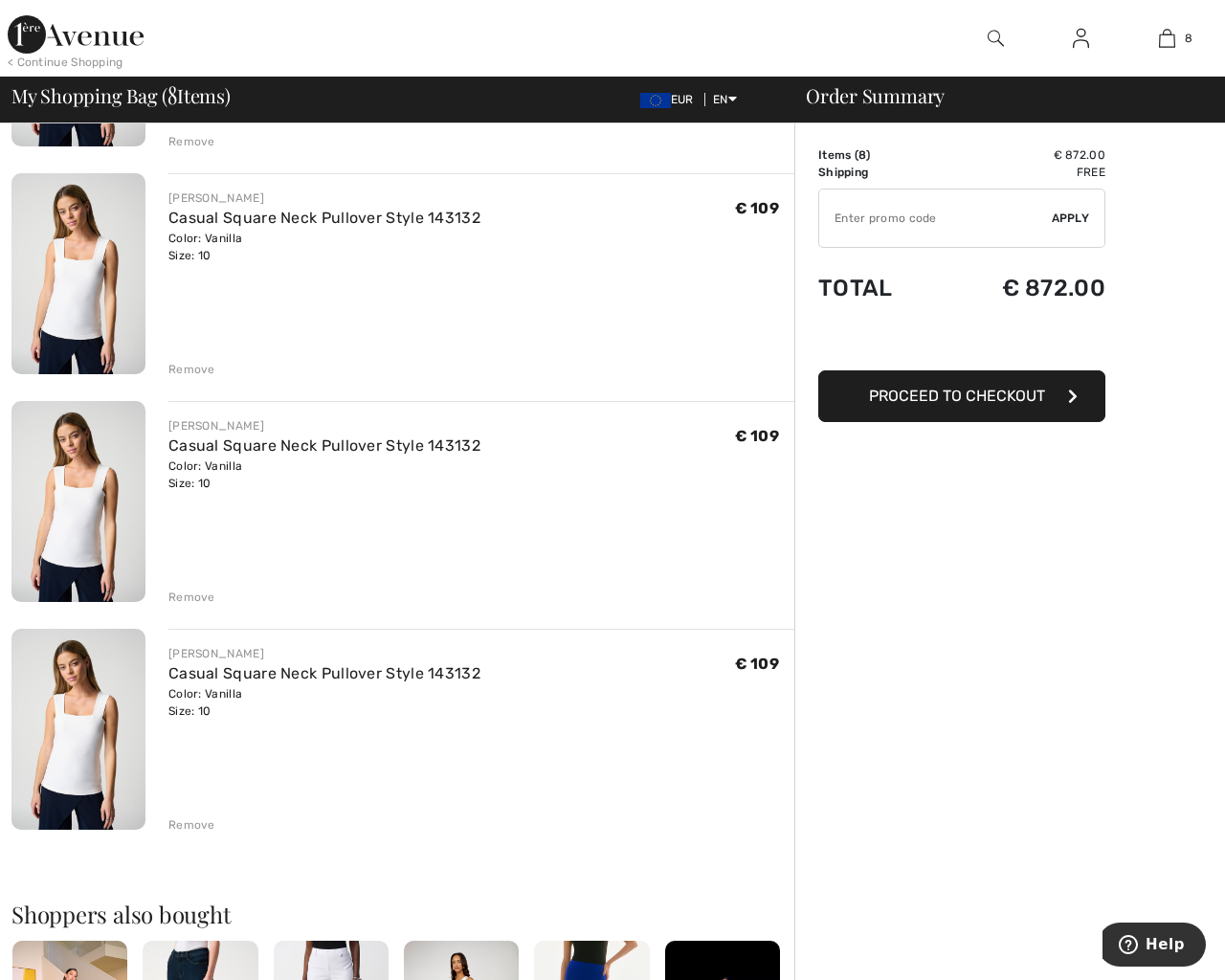
checkbox input "true"
type button "e"
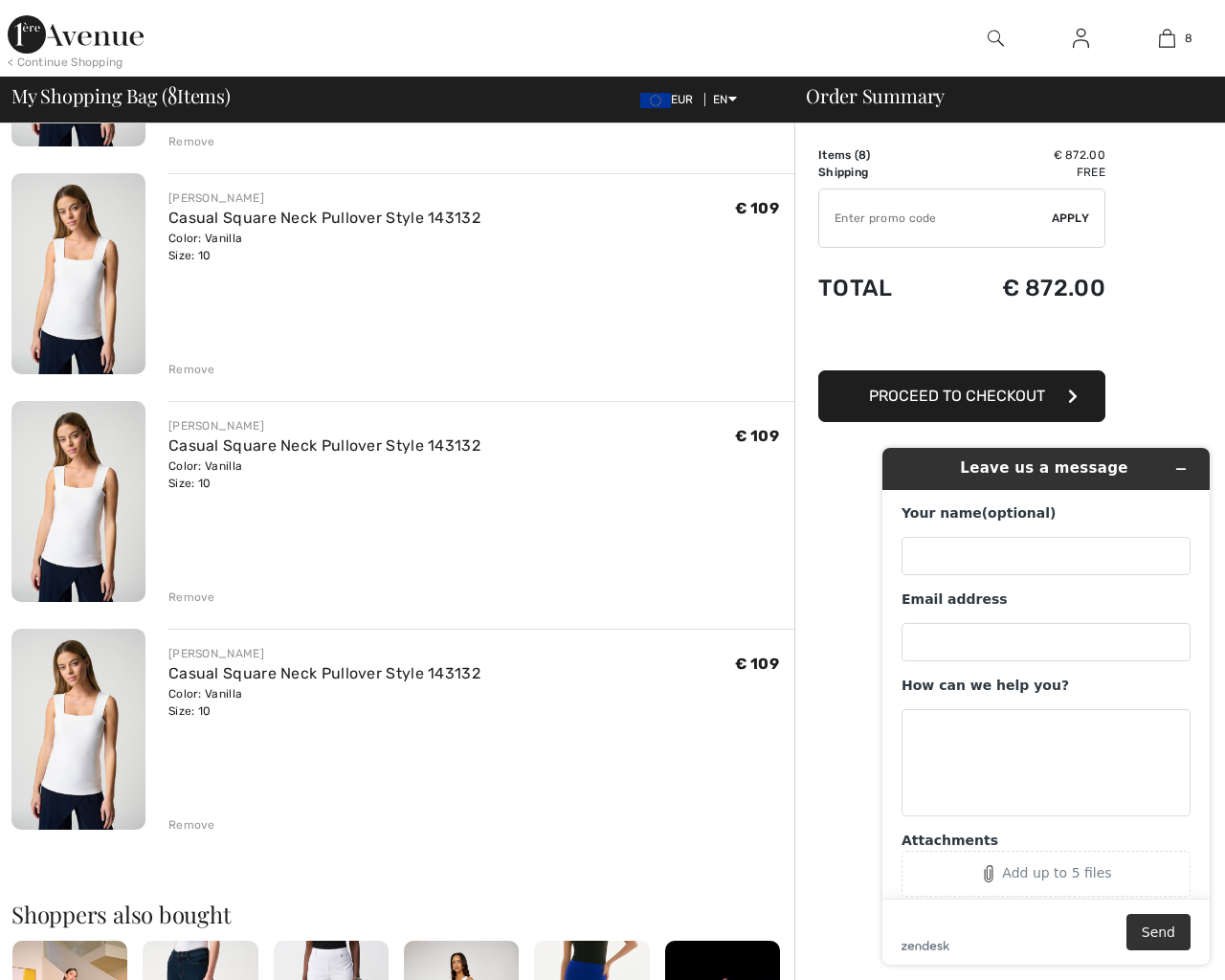
type button "e"
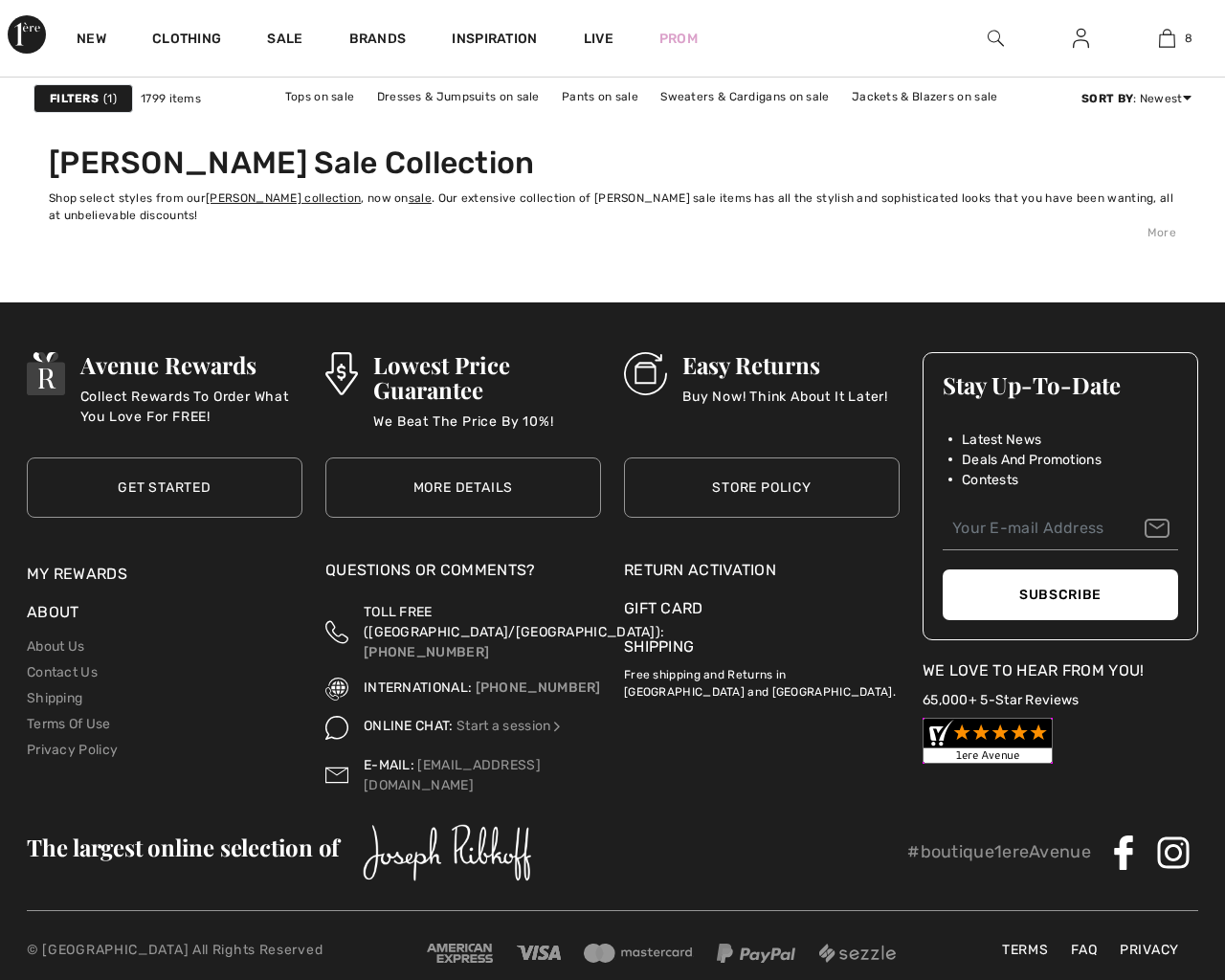
scroll to position [8254, 0]
checkbox input "true"
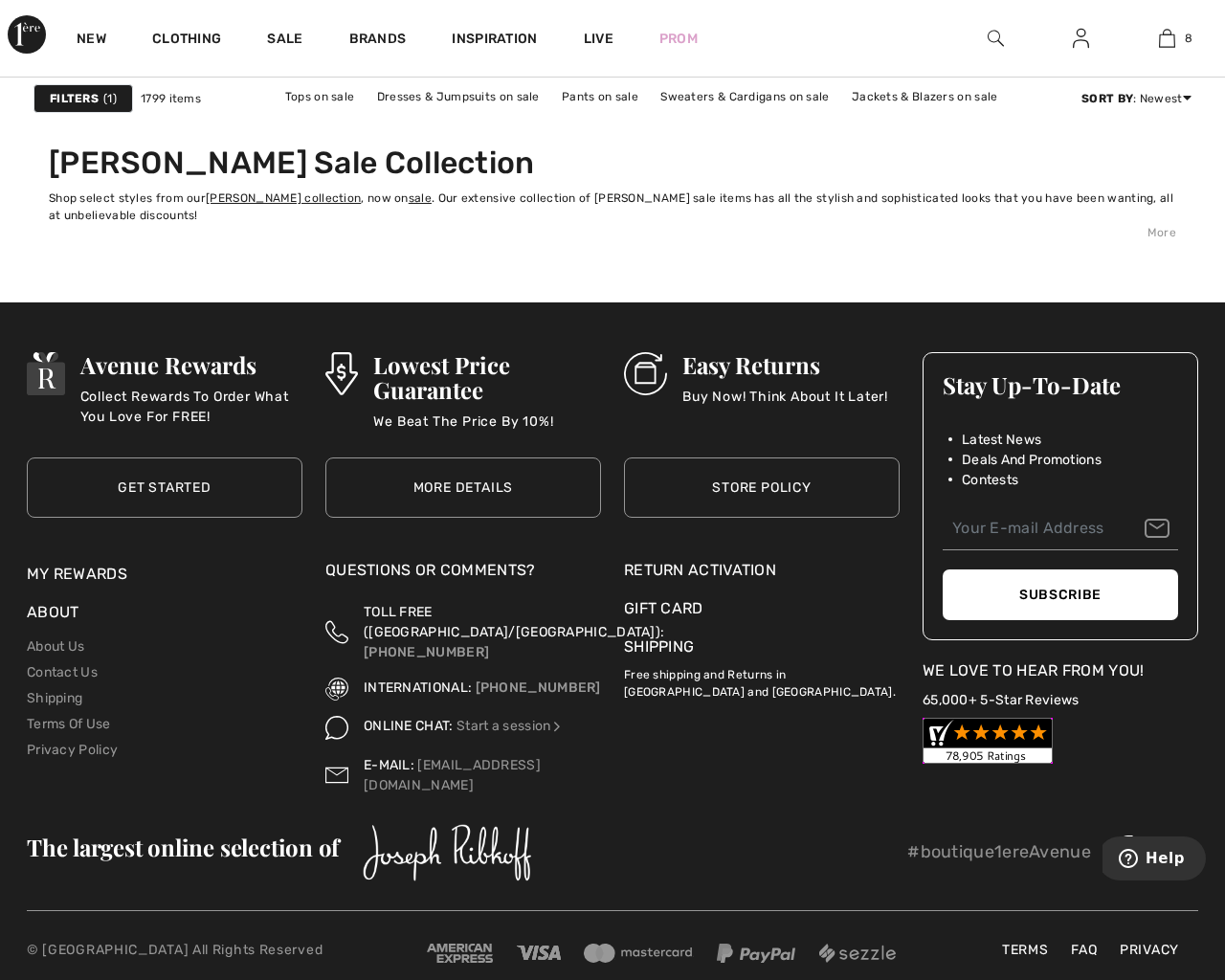
type input "testing@example.com"
type button "e"
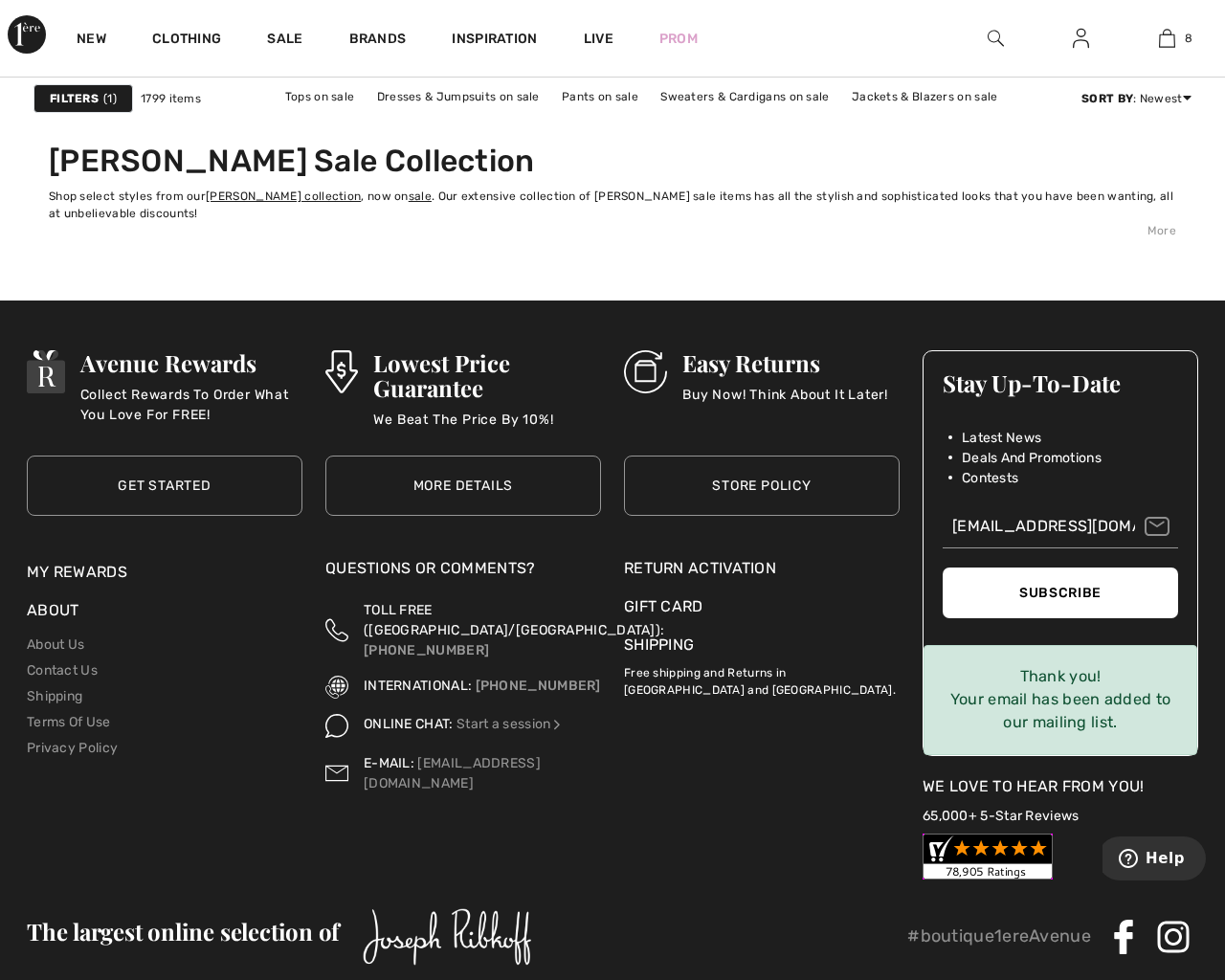
scroll to position [8347, 0]
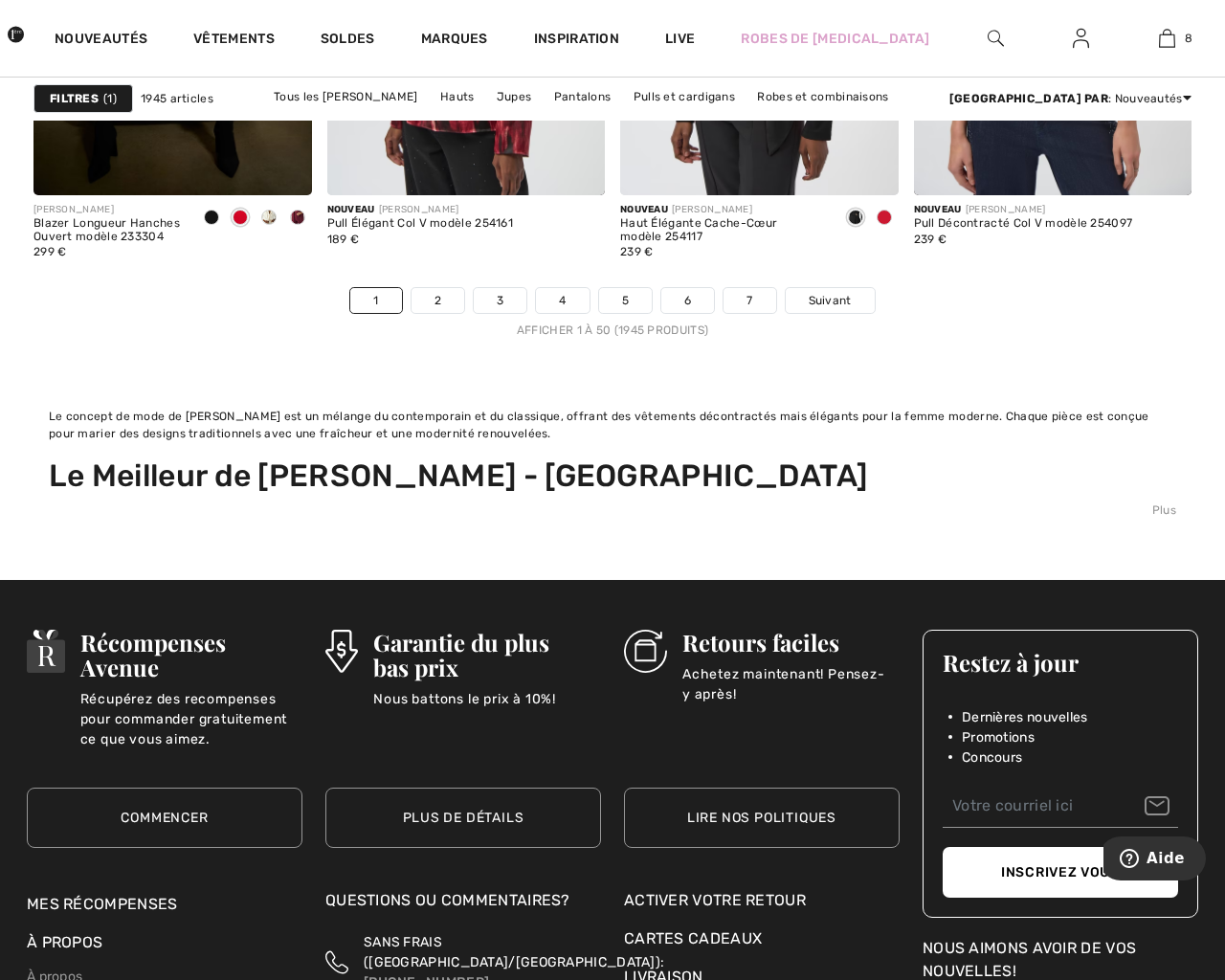
checkbox input "true"
type input "[EMAIL_ADDRESS][DOMAIN_NAME]"
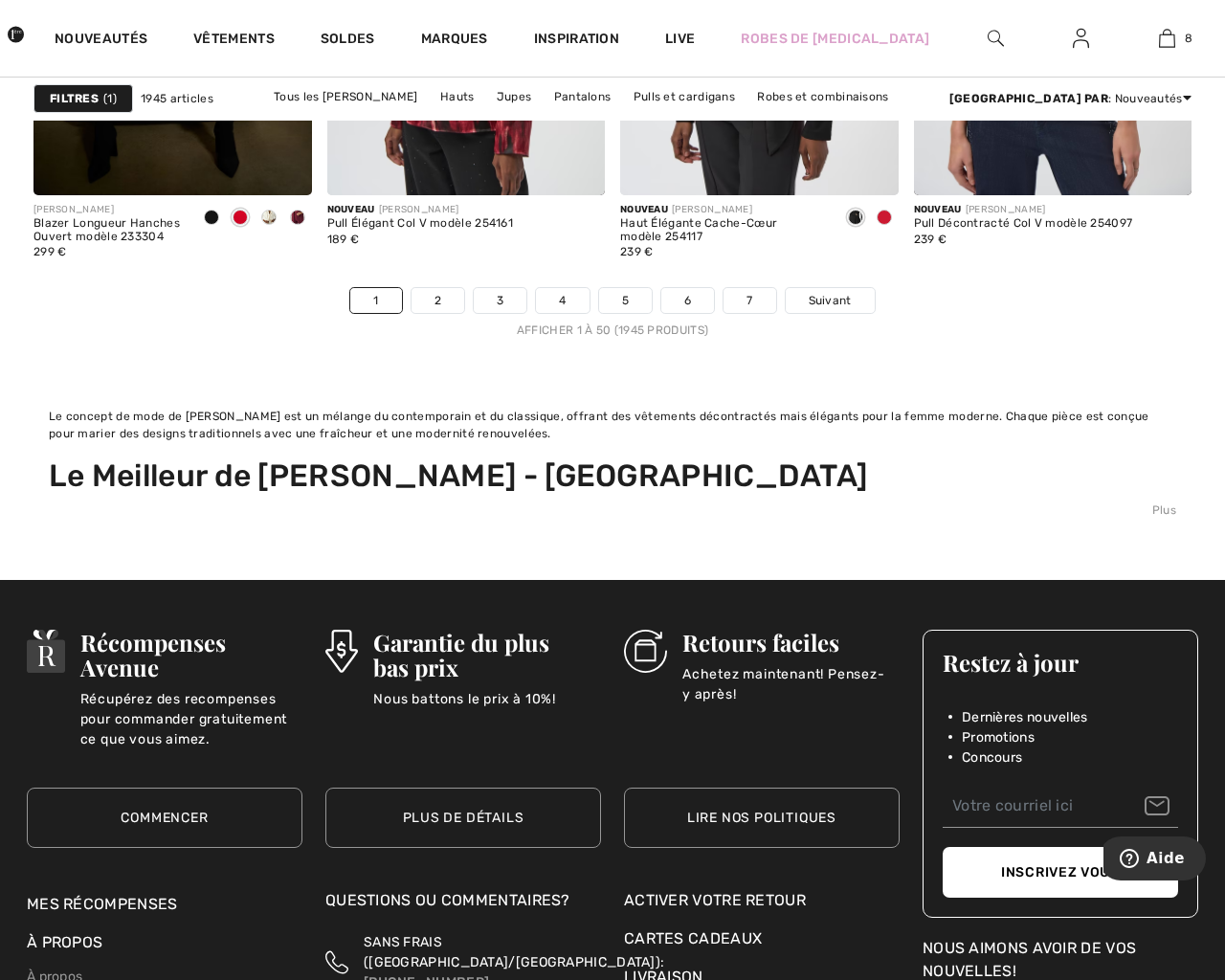
type input "[EMAIL_ADDRESS][DOMAIN_NAME]"
type button "e"
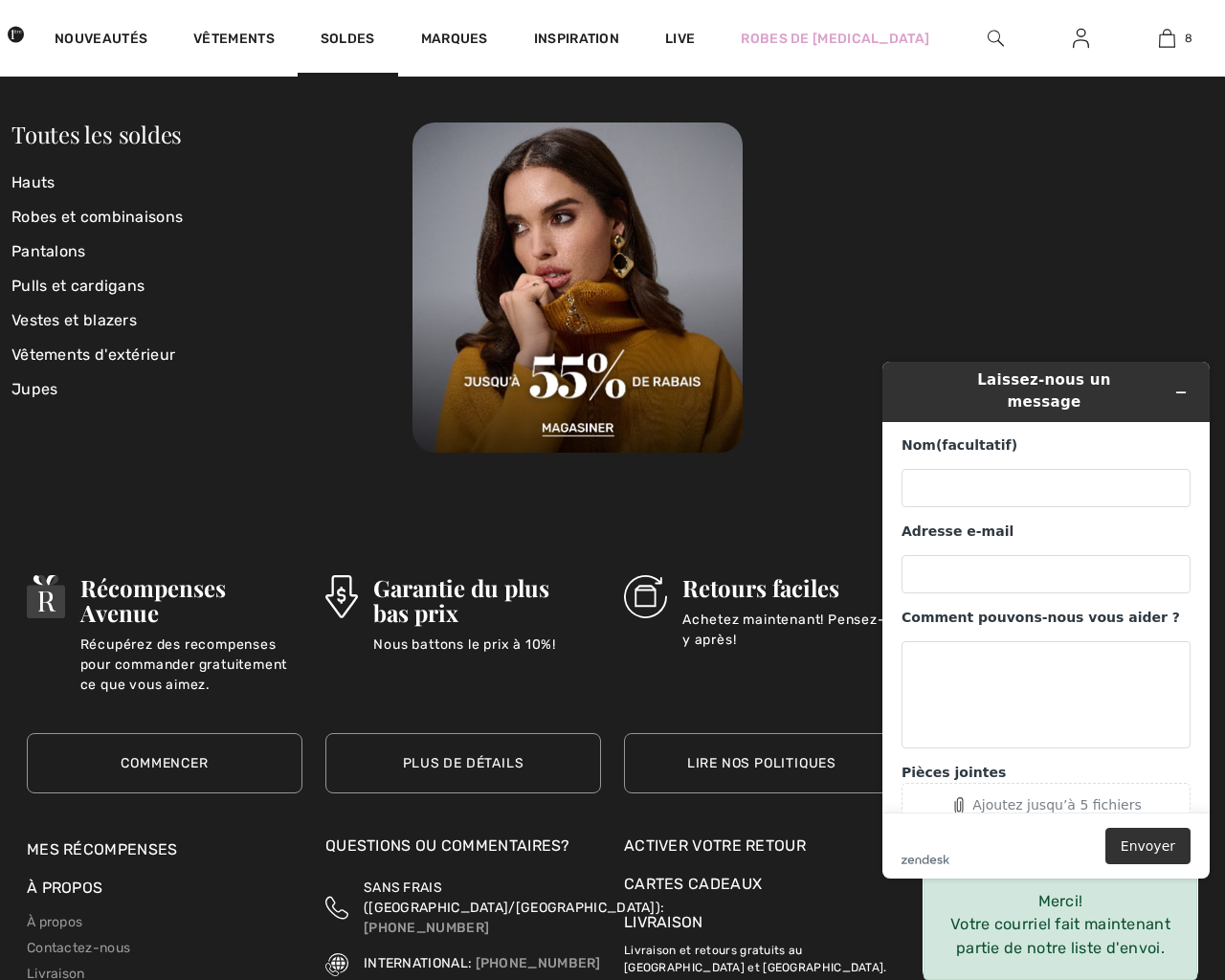
click input "Beige" at bounding box center [0, 0] width 0 height 0
click input "Noir" at bounding box center [0, 0] width 0 height 0
click input "Noir/blanc" at bounding box center [0, 0] width 0 height 0
click input "Bleu" at bounding box center [0, 0] width 0 height 0
click input "Brun" at bounding box center [0, 0] width 0 height 0
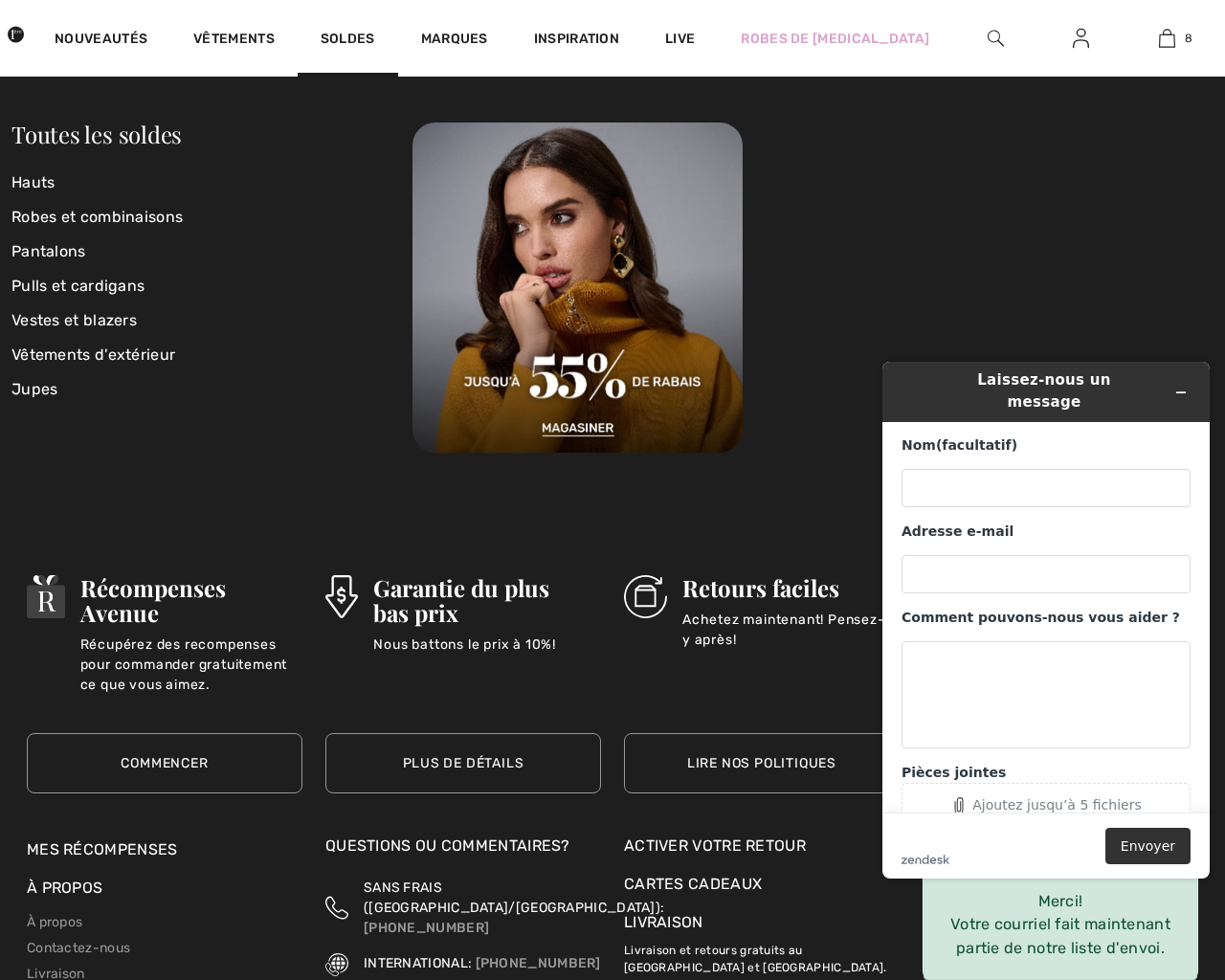
click input "Gris" at bounding box center [0, 0] width 0 height 0
click input "Vert" at bounding box center [0, 0] width 0 height 0
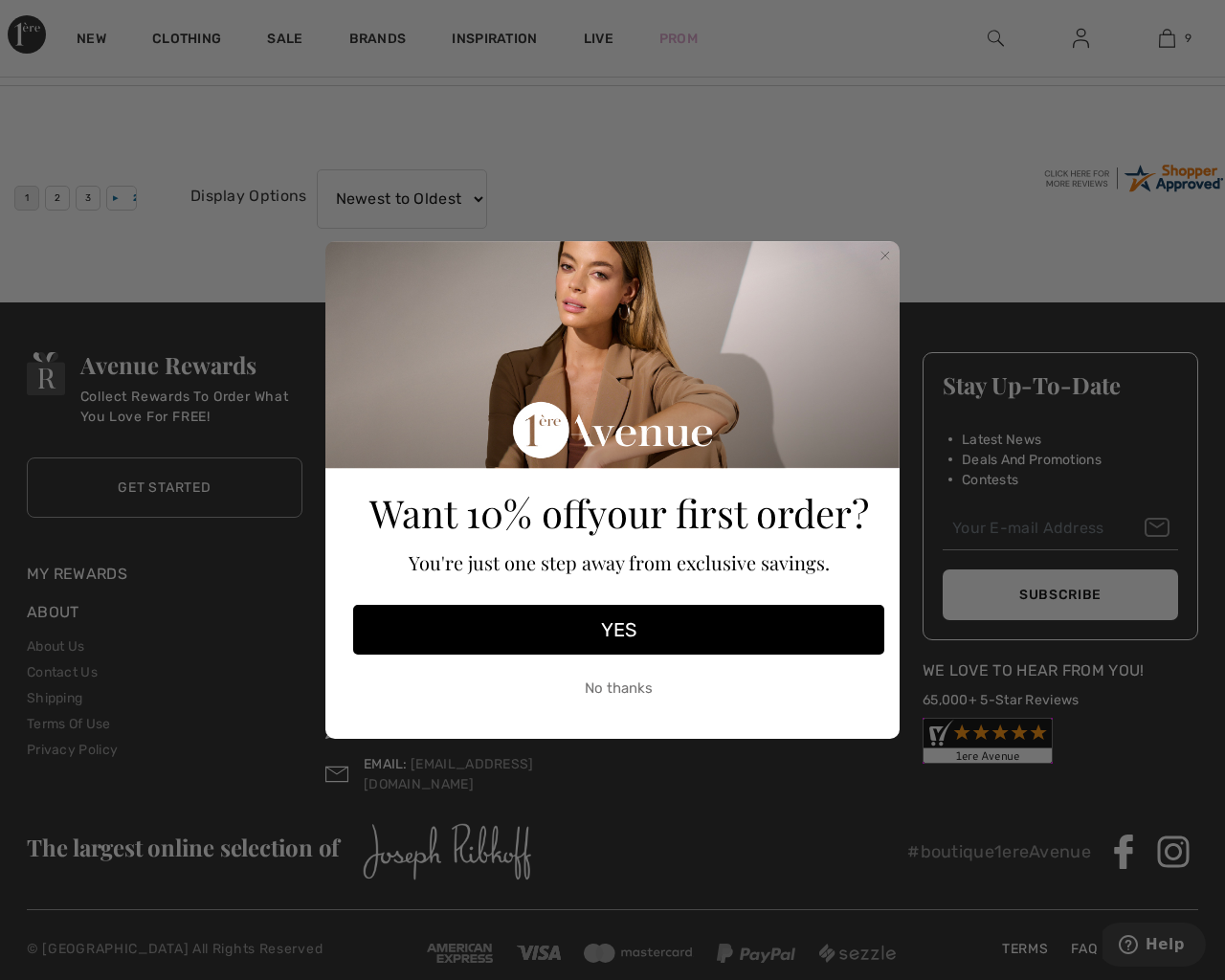
checkbox input "true"
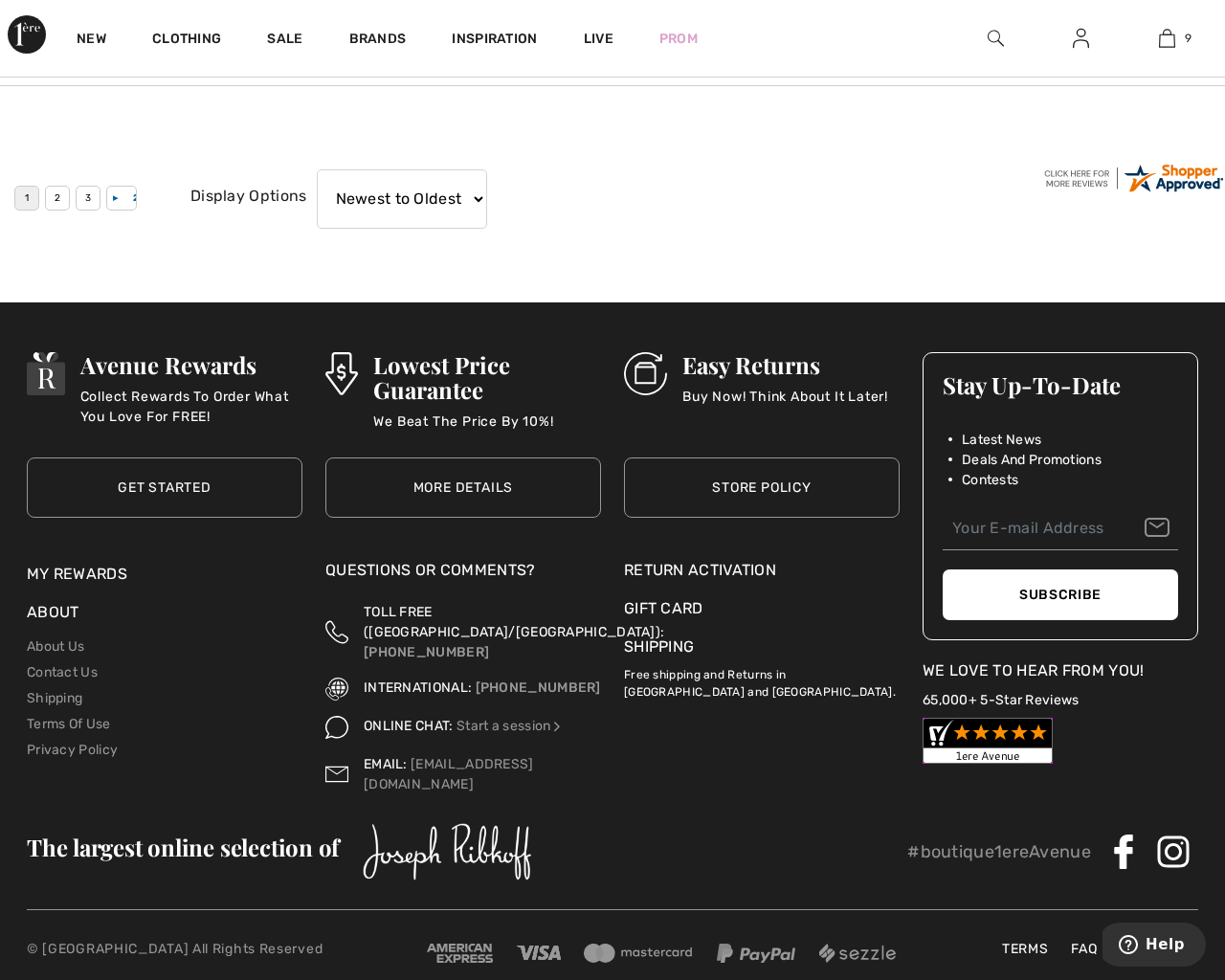
checkbox input "true"
type input "[EMAIL_ADDRESS][DOMAIN_NAME]"
select select "high"
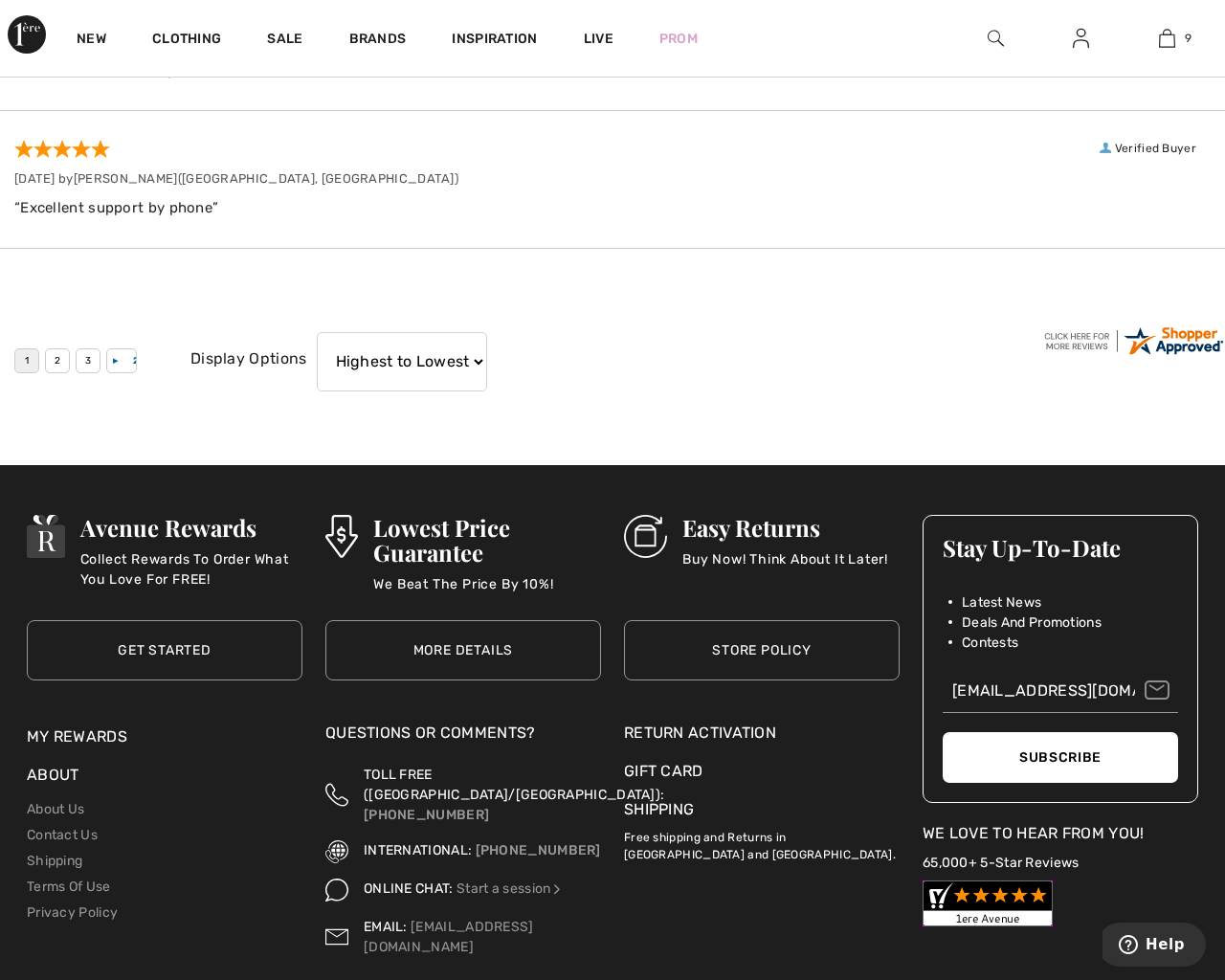
scroll to position [3016, 0]
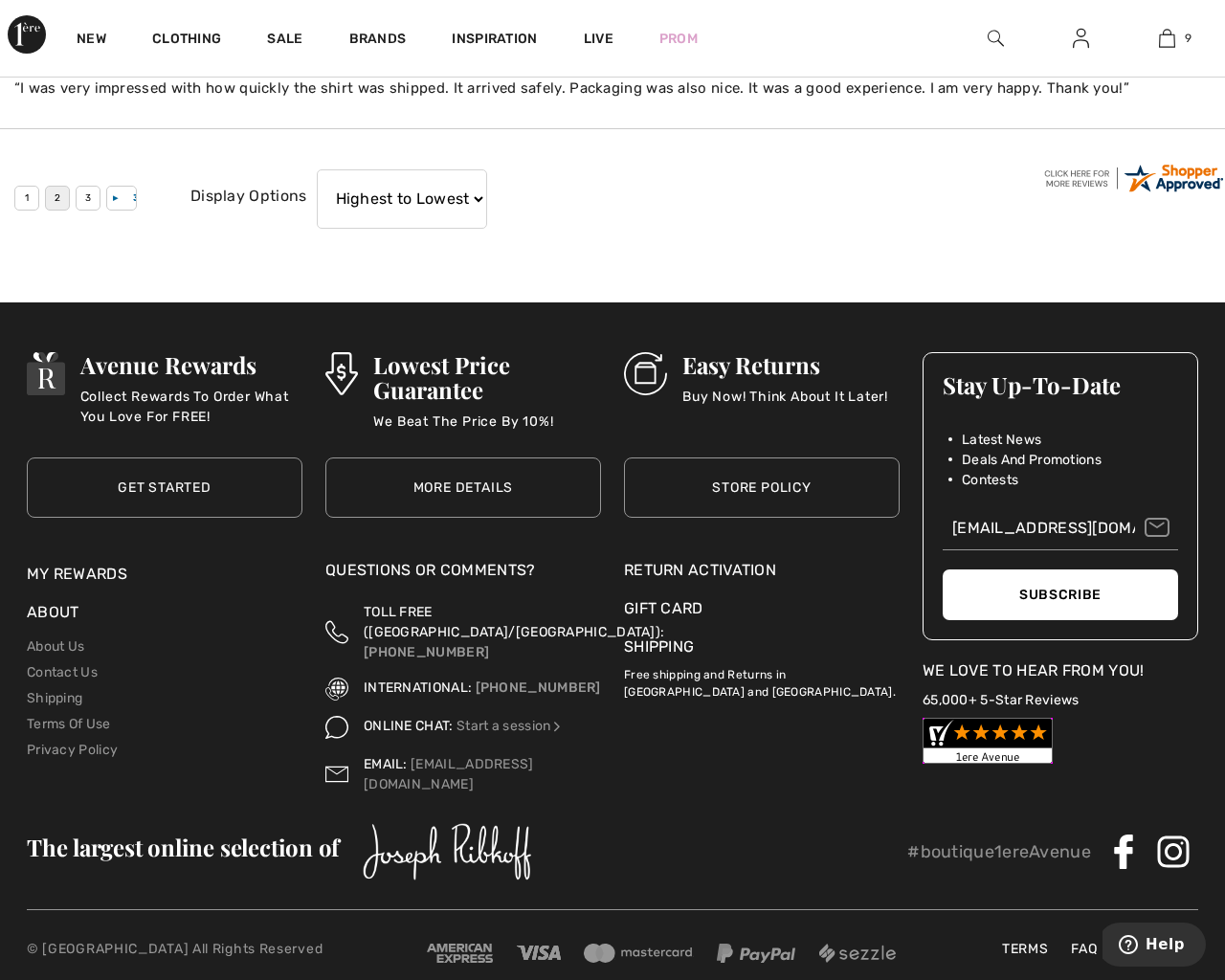
type button "e"
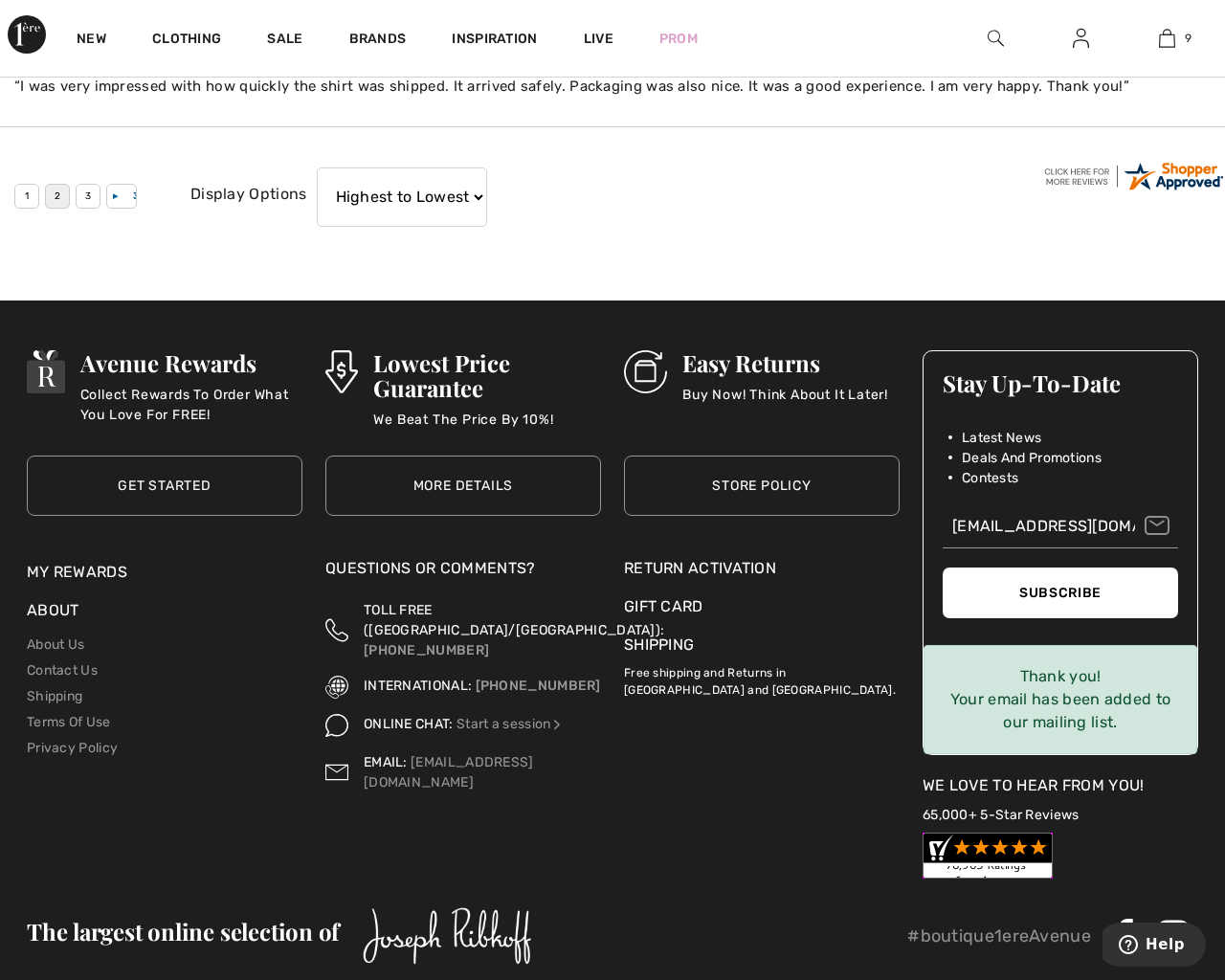
scroll to position [3108, 0]
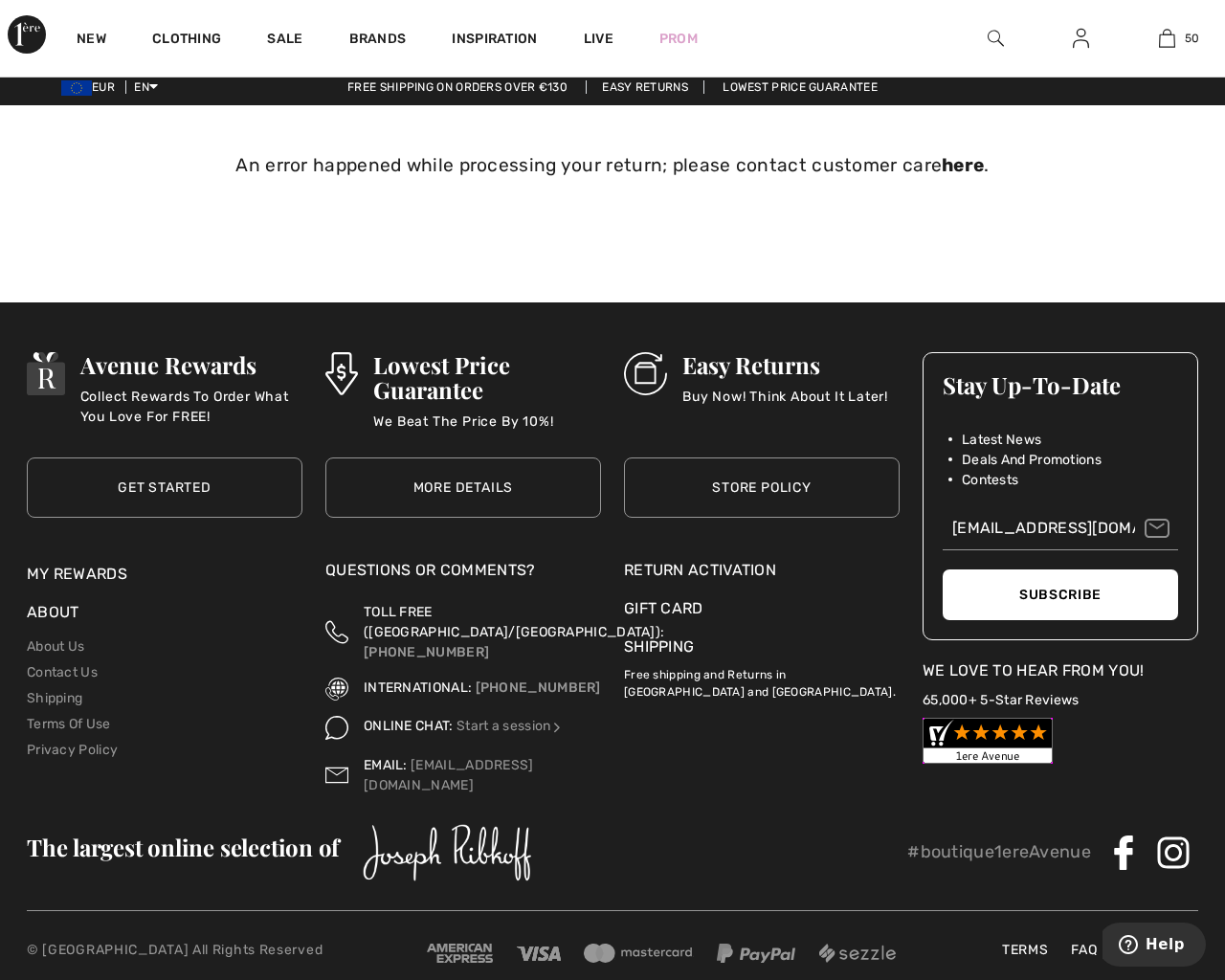
type button "e"
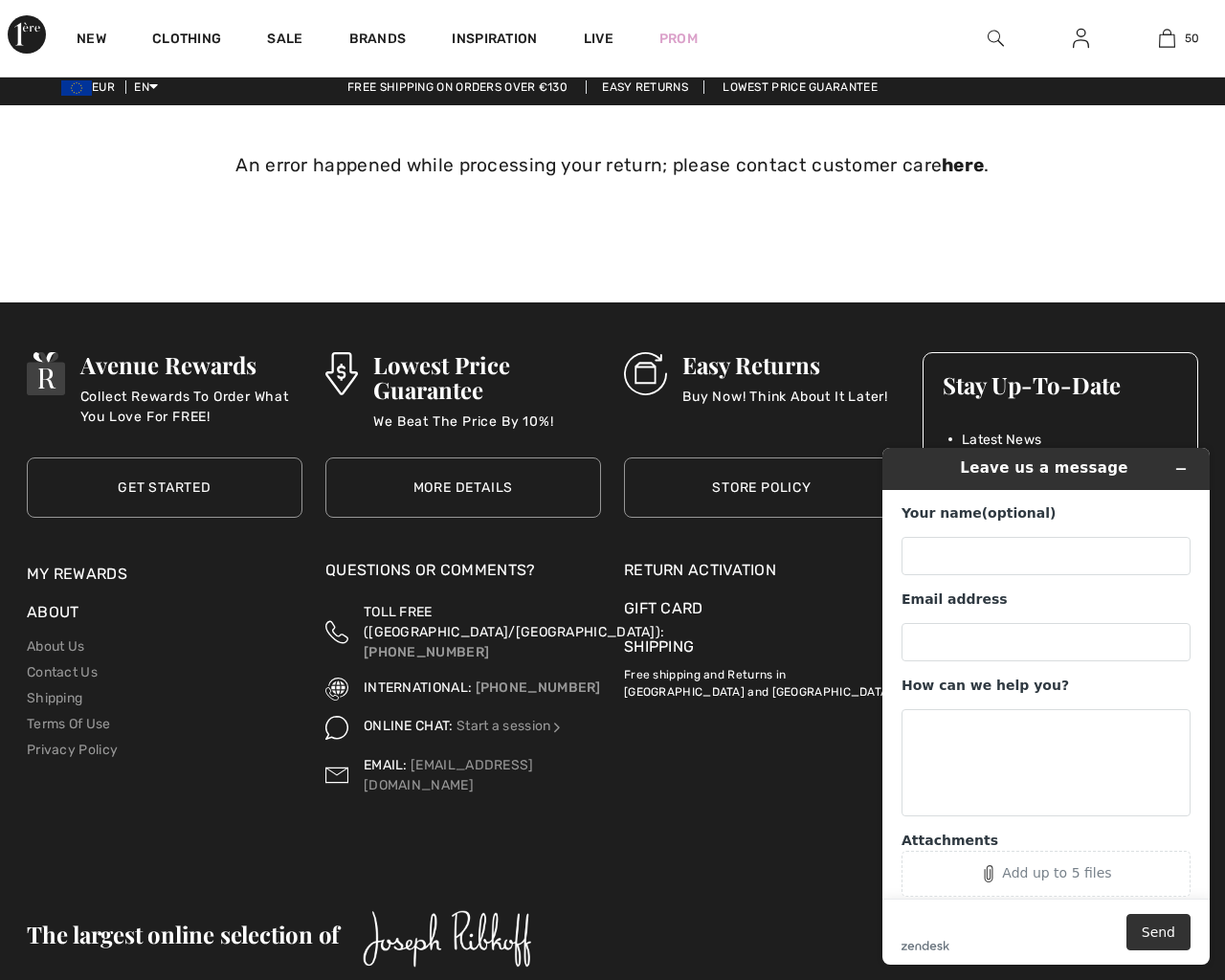
scroll to position [102, 0]
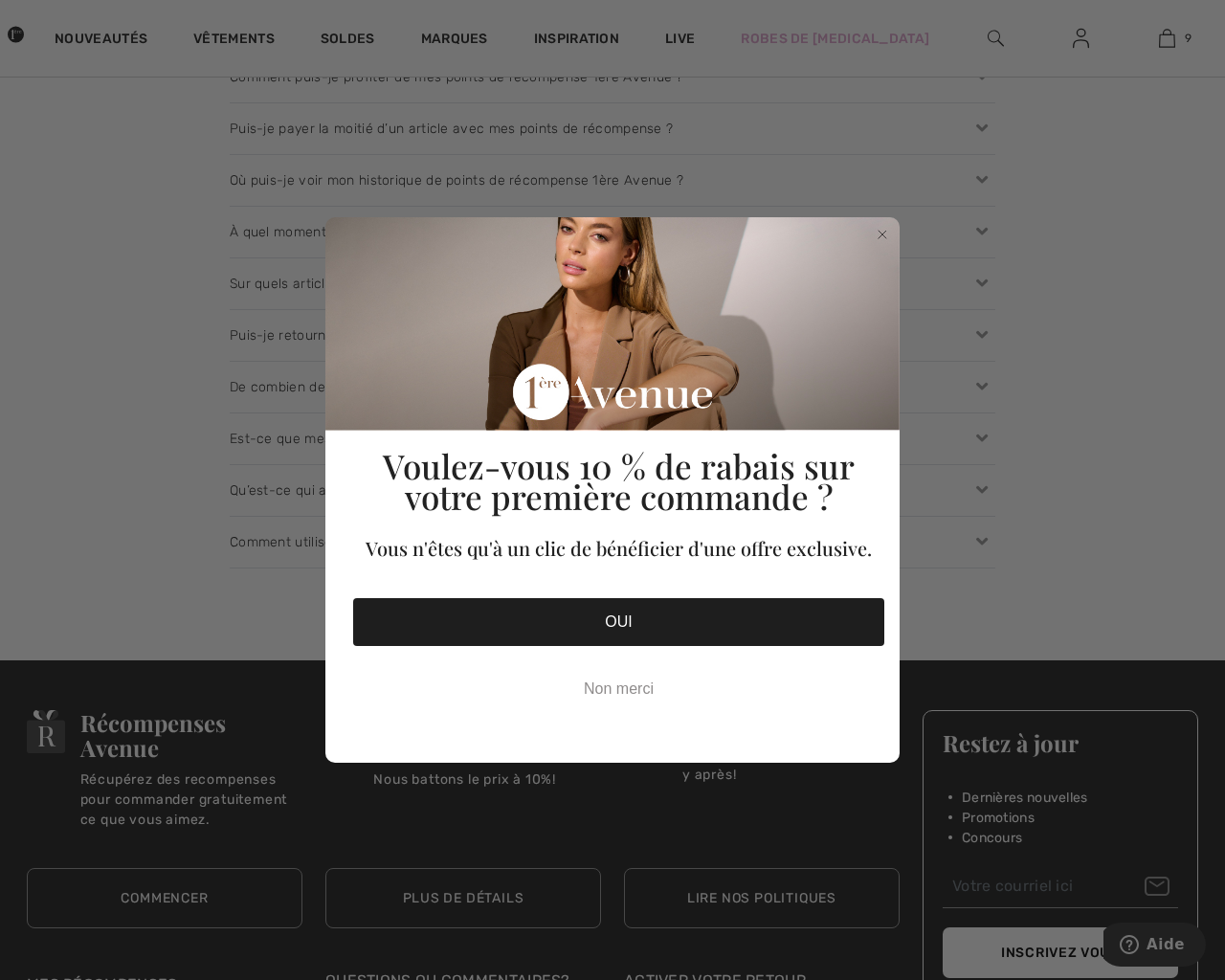
checkbox input "true"
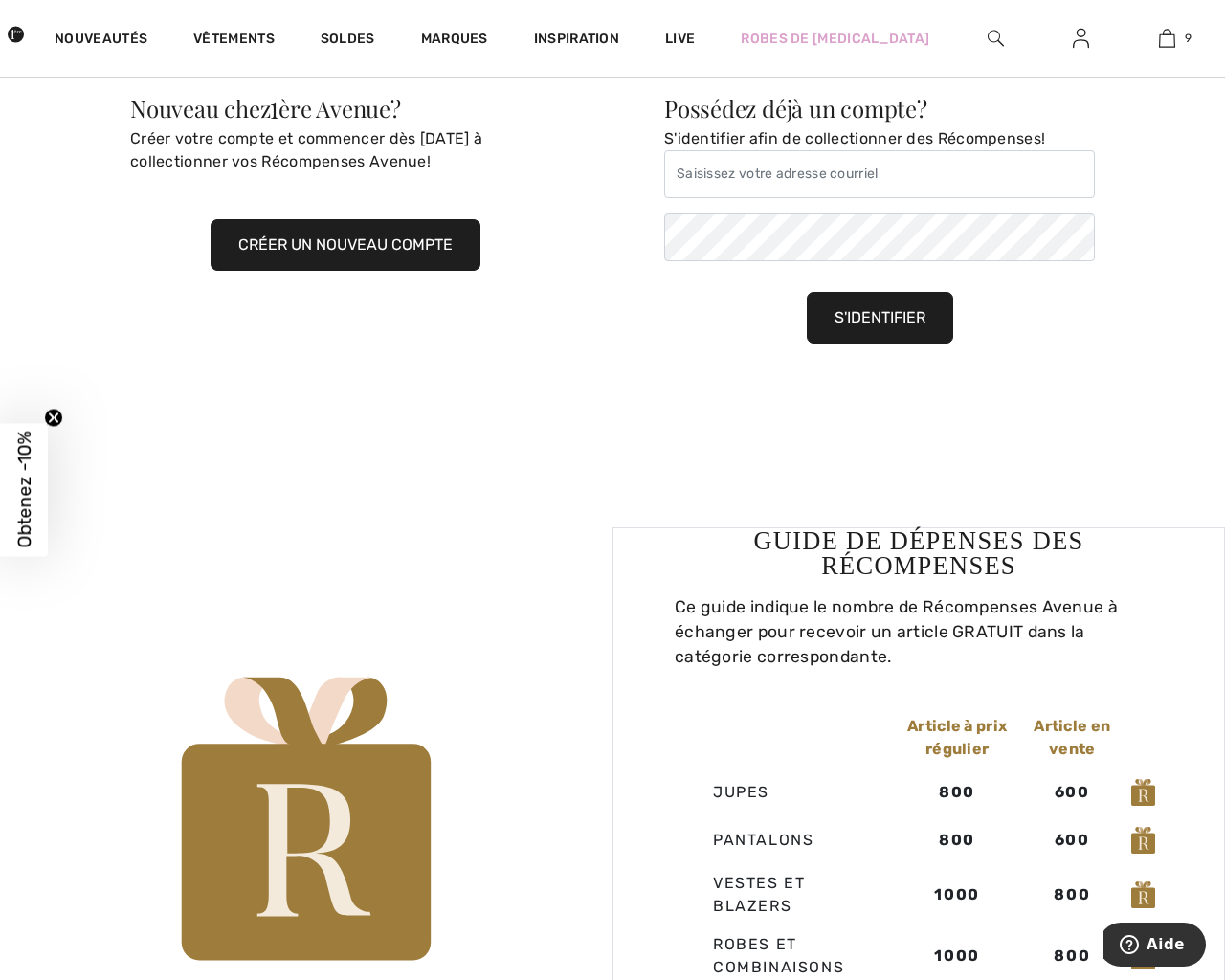
scroll to position [2686, 0]
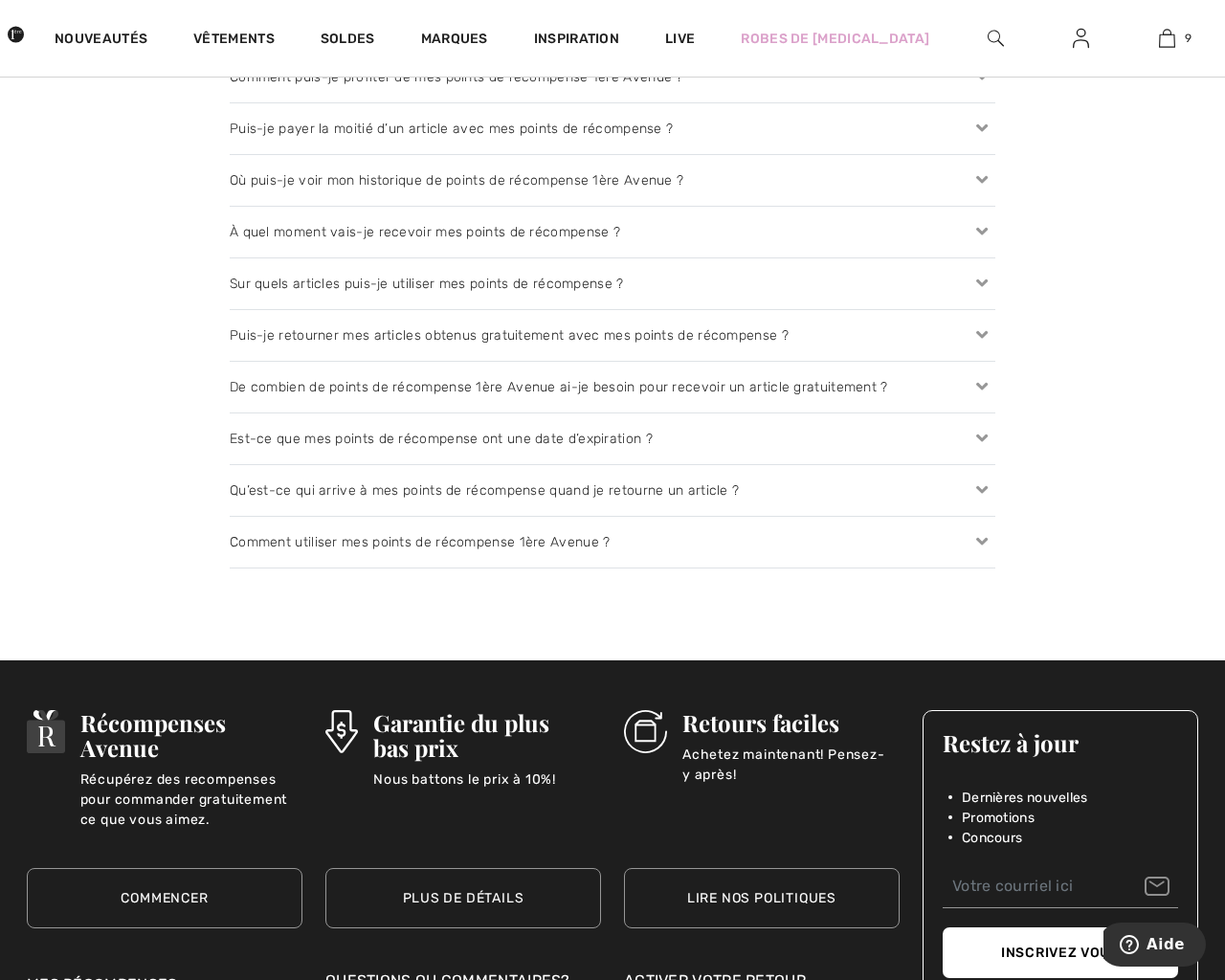
checkbox input "true"
type input "[EMAIL_ADDRESS][DOMAIN_NAME]"
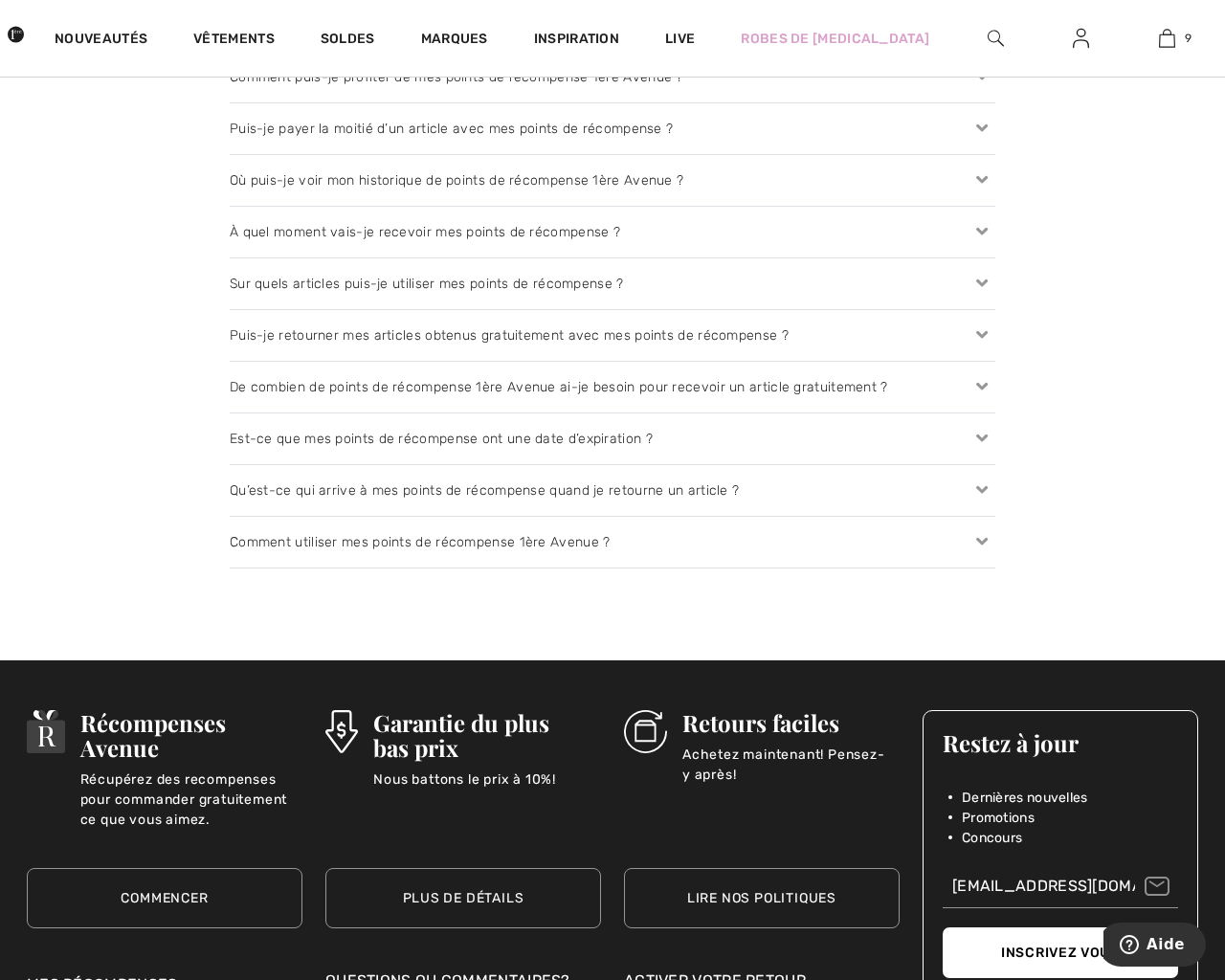
type button "e"
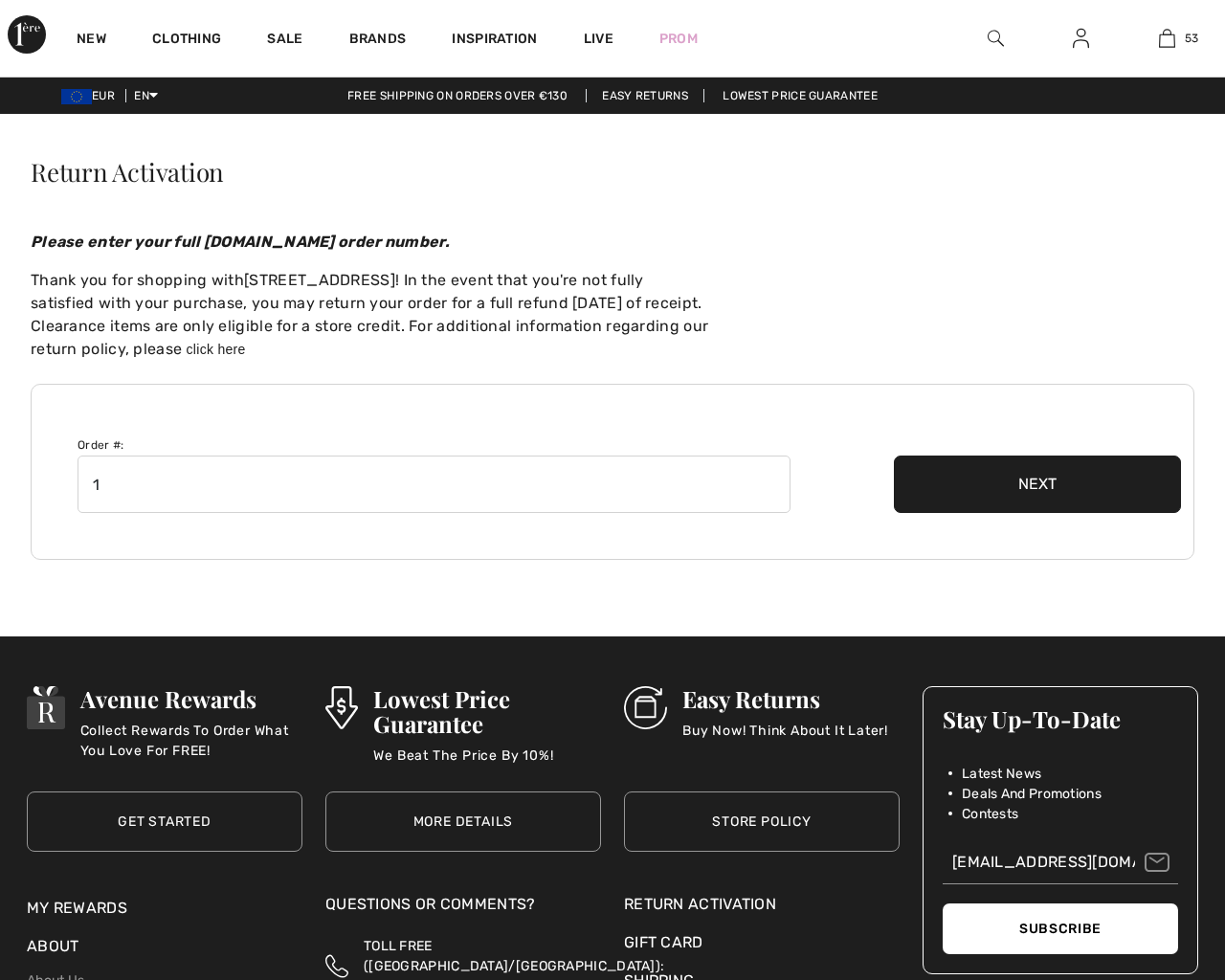
checkbox input "true"
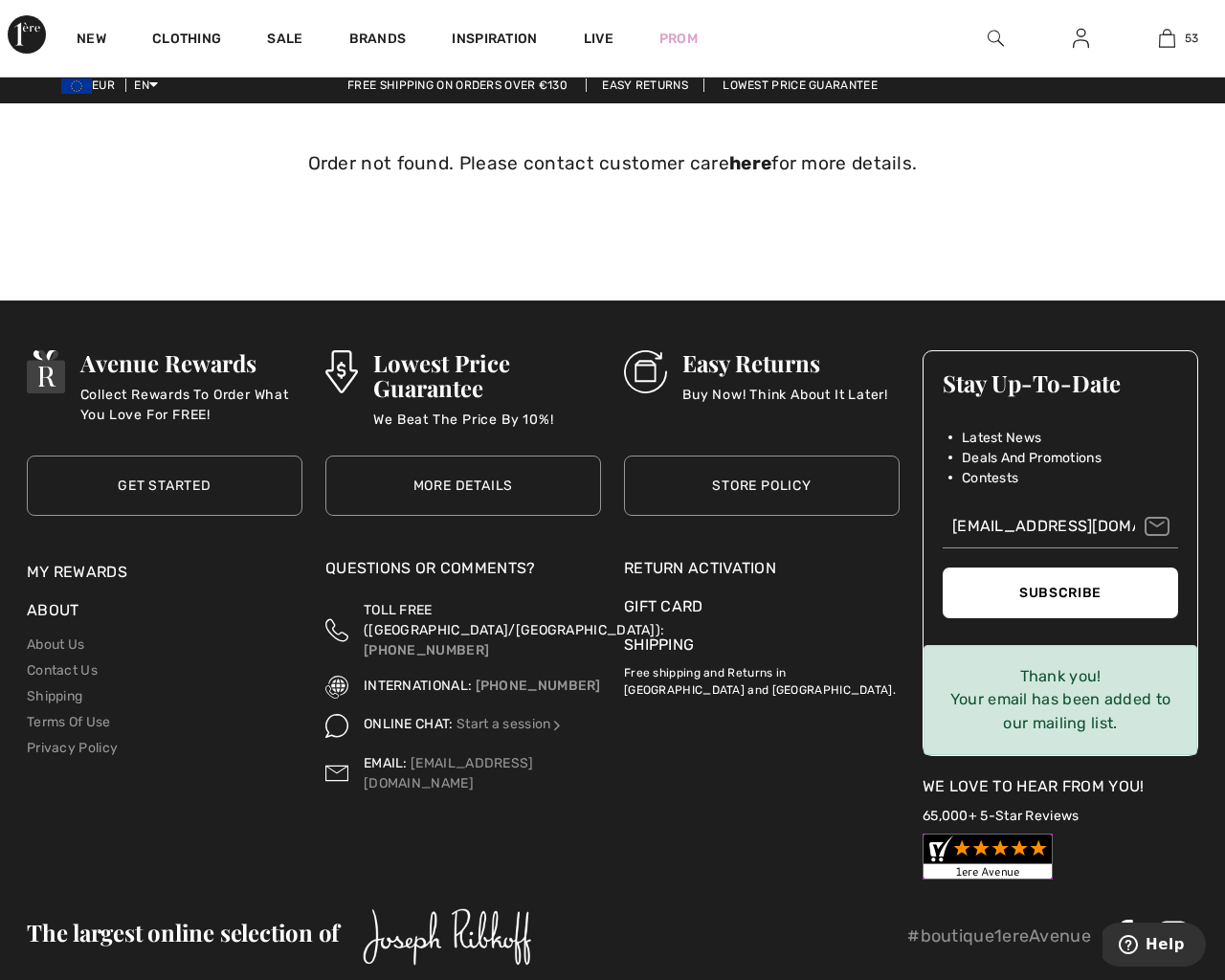
scroll to position [102, 0]
